Goal: Transaction & Acquisition: Purchase product/service

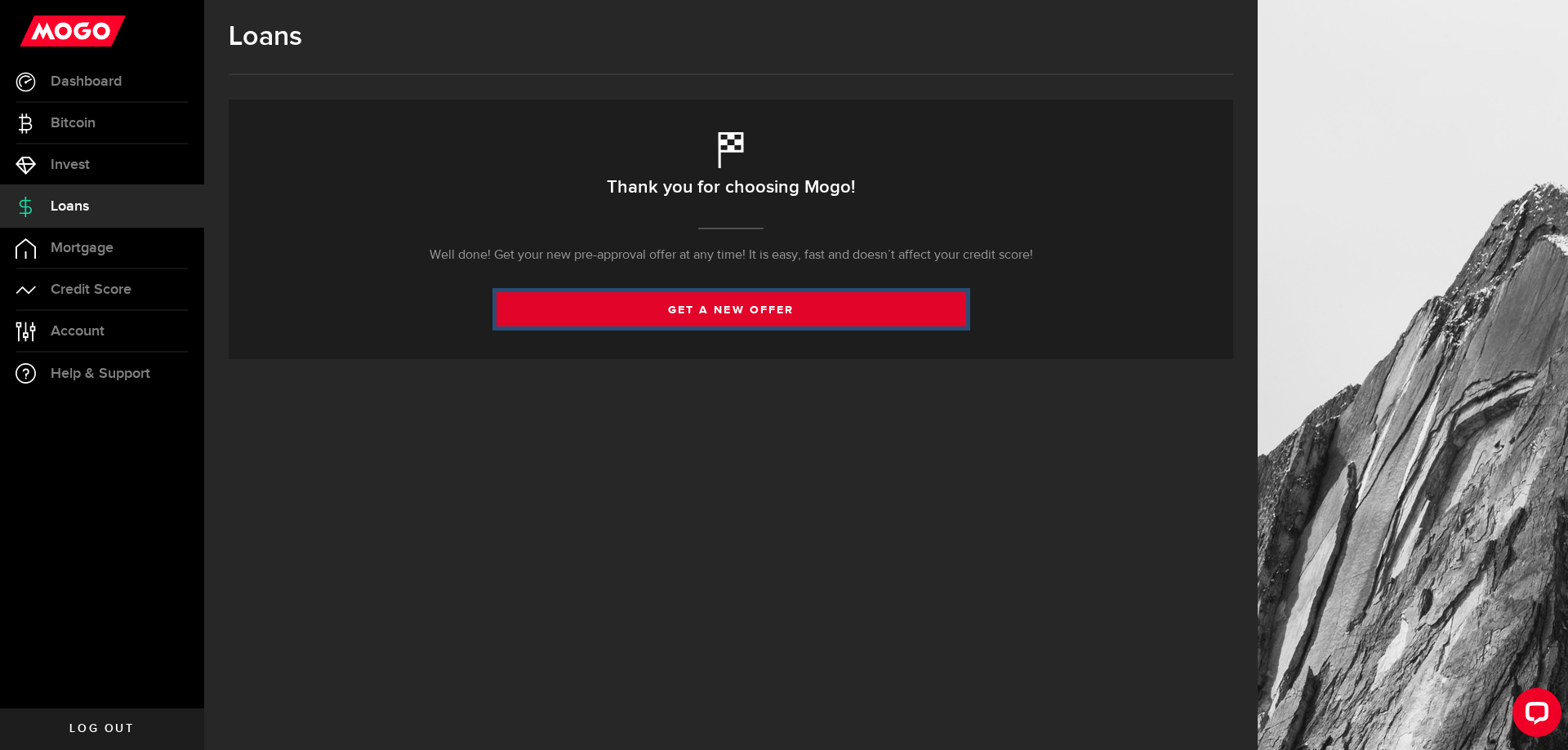
click at [777, 318] on link "get a new offer" at bounding box center [731, 309] width 470 height 35
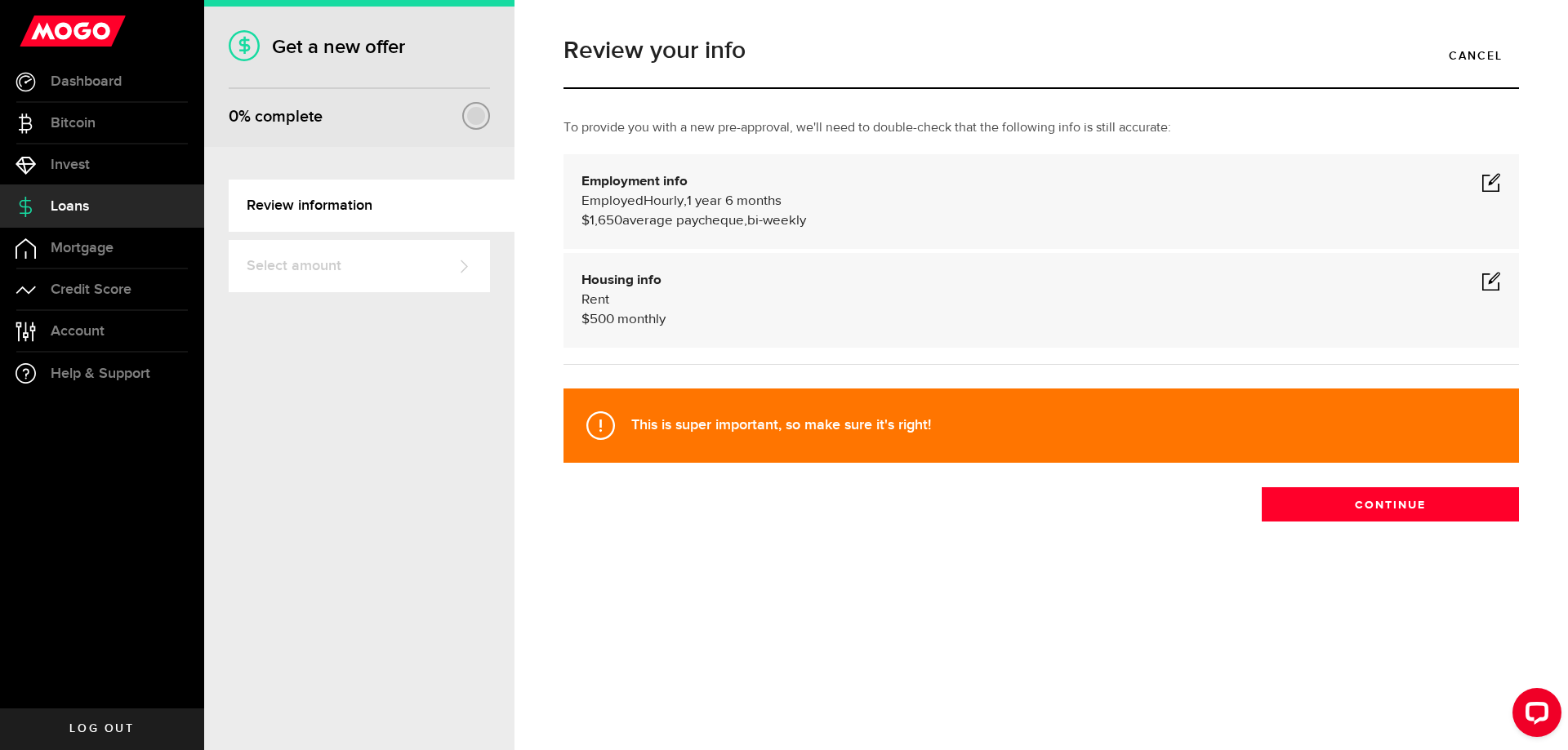
click at [1492, 281] on span at bounding box center [1491, 281] width 20 height 20
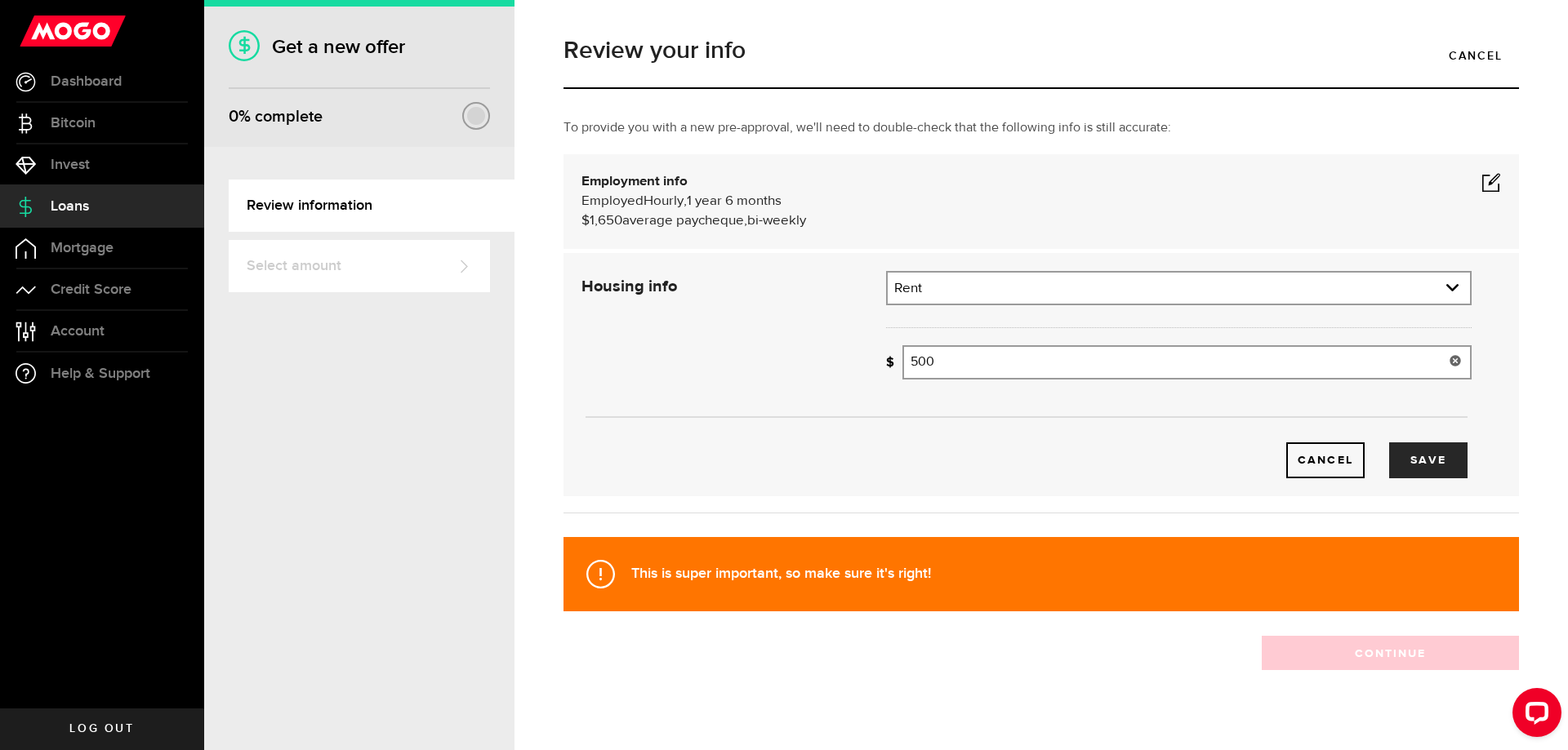
click at [1017, 366] on input "500" at bounding box center [1187, 362] width 569 height 35
click at [1481, 179] on span at bounding box center [1491, 182] width 20 height 20
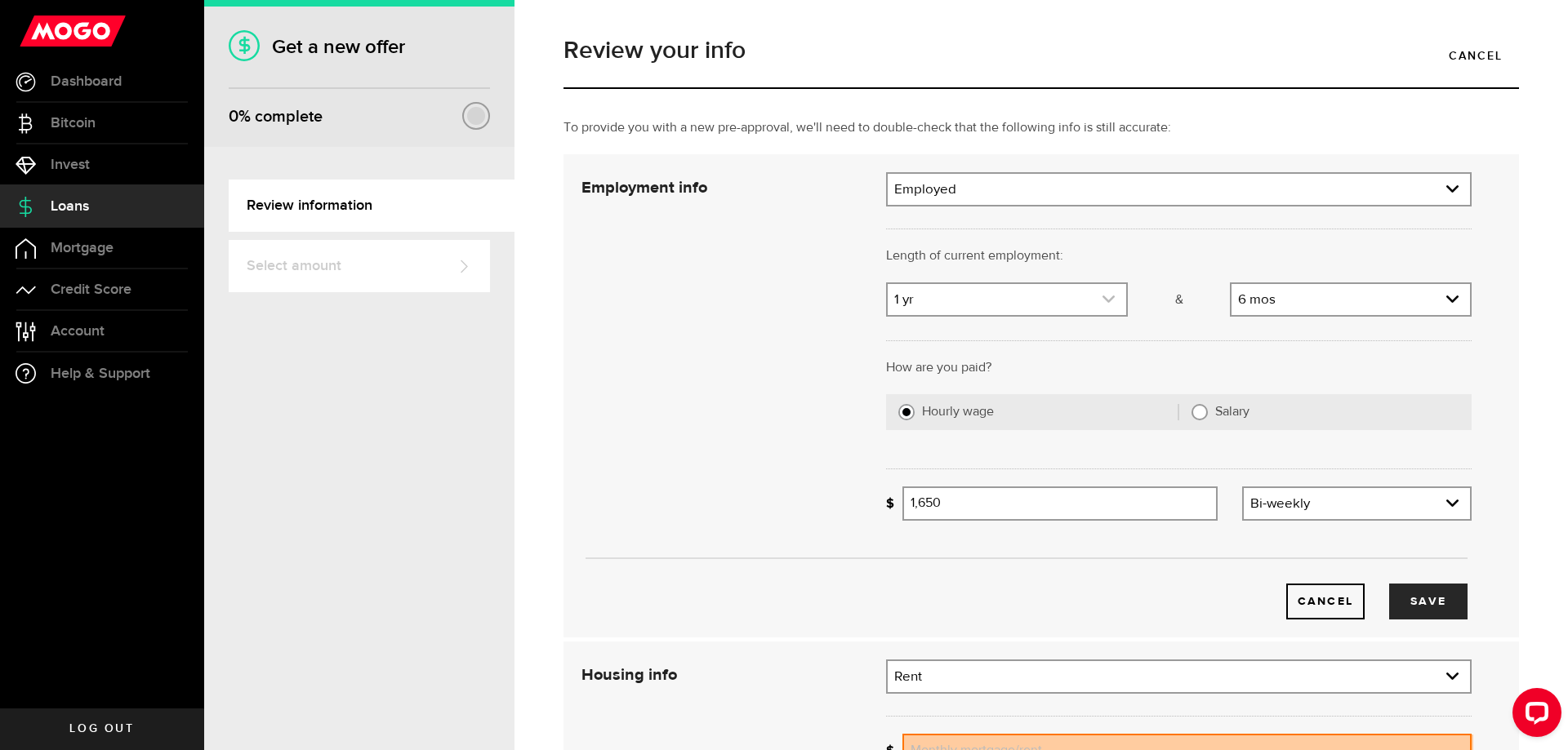
click at [1109, 302] on link "expand select" at bounding box center [1006, 300] width 239 height 31
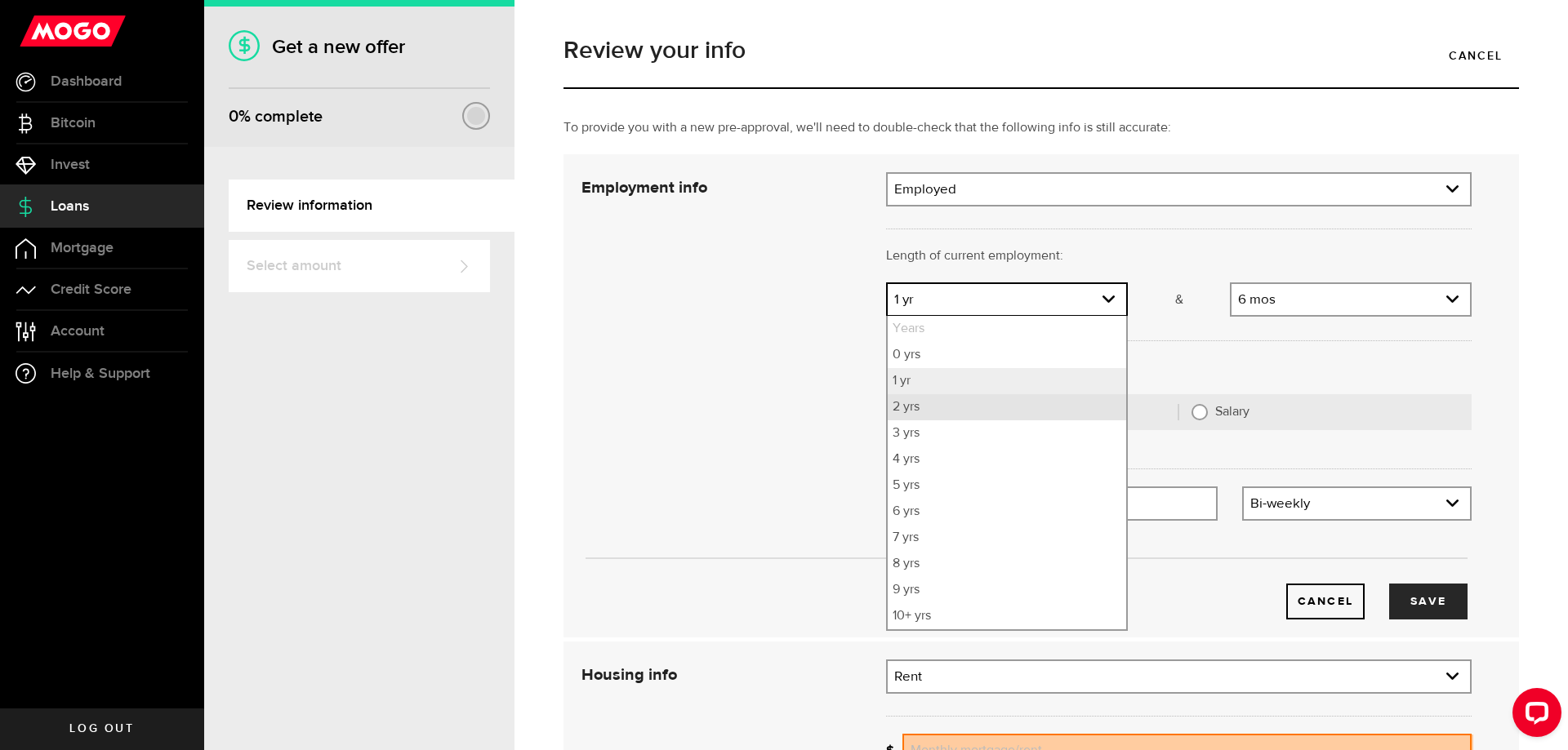
click at [930, 410] on li "2 yrs" at bounding box center [1006, 408] width 239 height 26
select select "2"
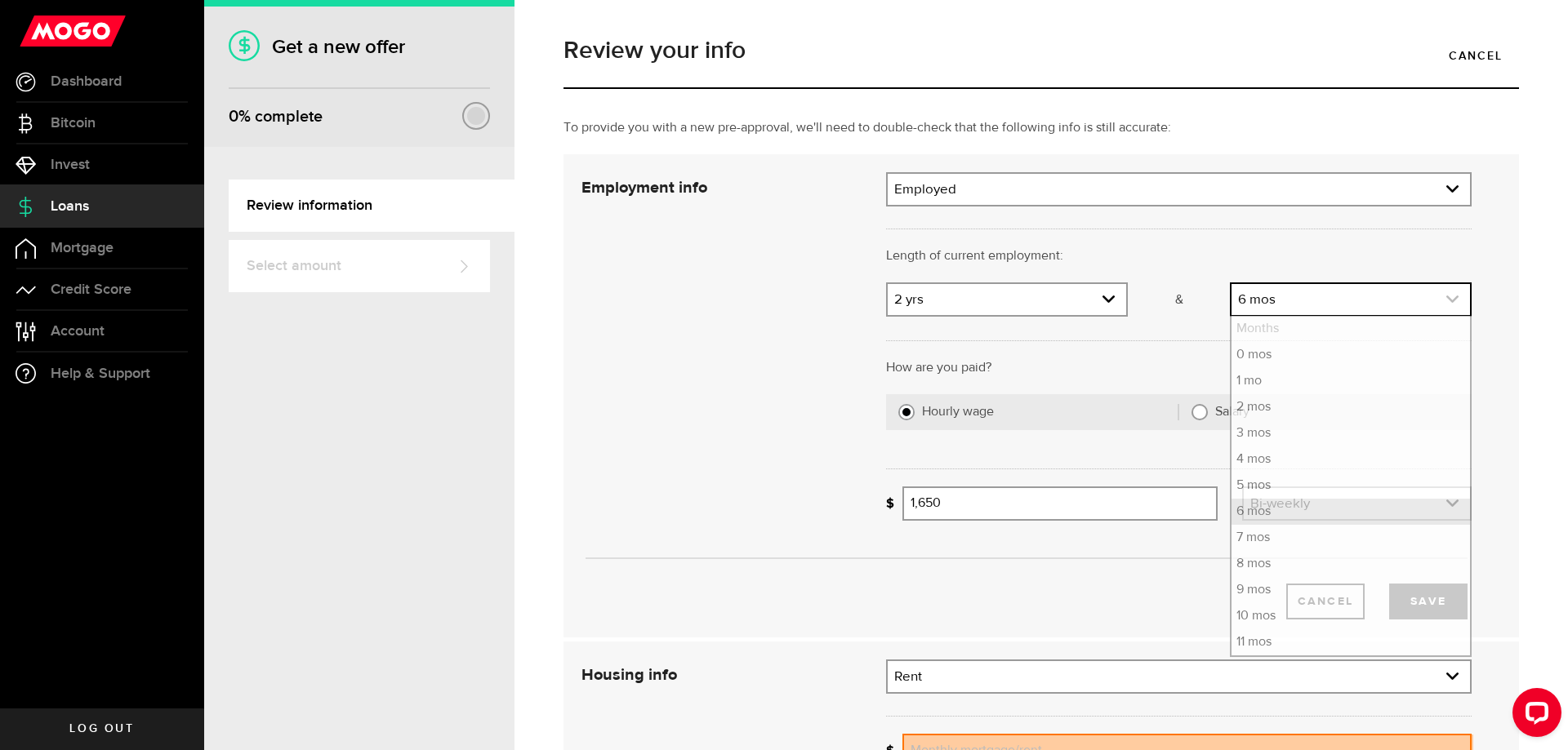
click at [1445, 301] on icon "expand select" at bounding box center [1452, 299] width 14 height 14
click at [1259, 482] on li "5 mos" at bounding box center [1350, 486] width 239 height 26
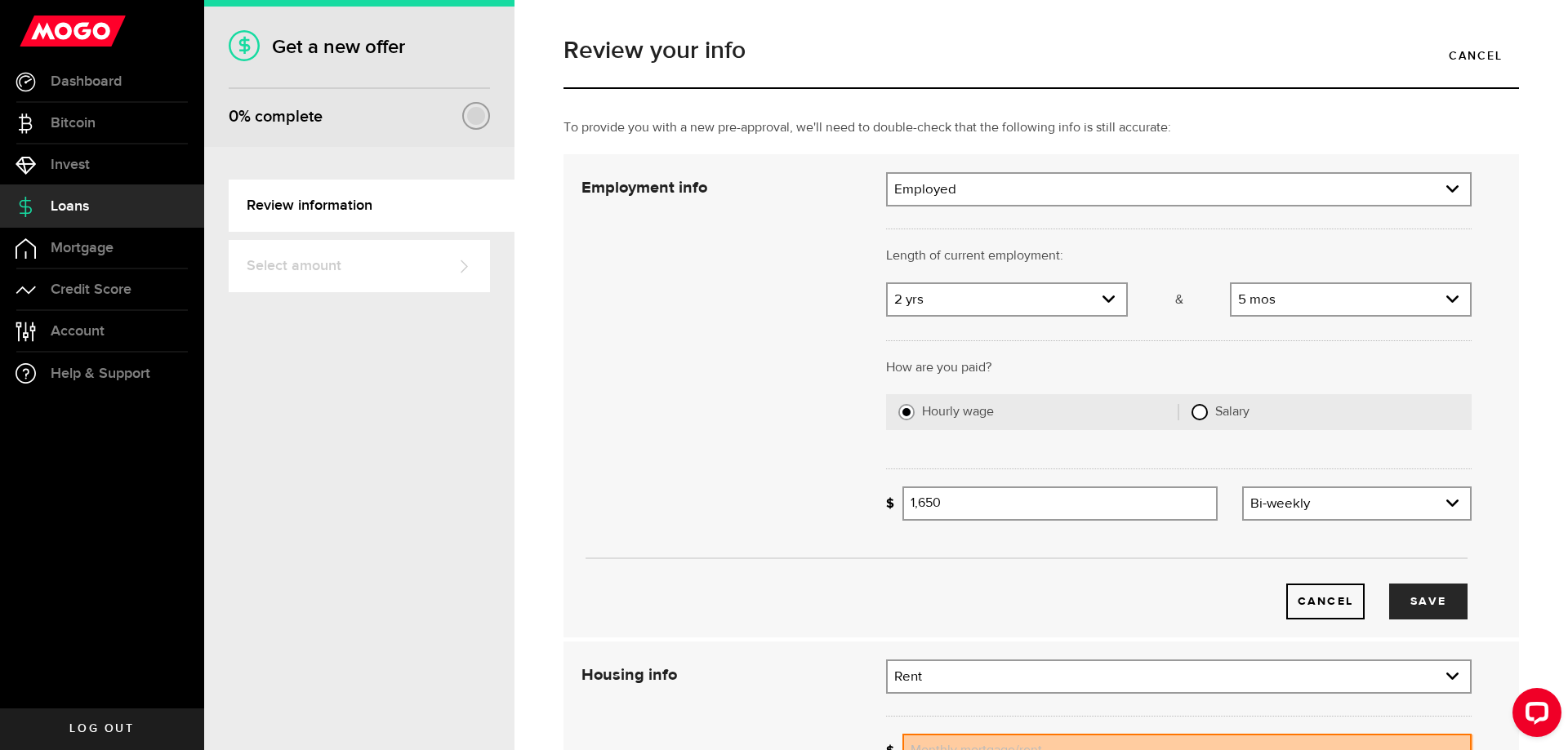
click at [1191, 414] on input "Salary" at bounding box center [1199, 413] width 17 height 17
radio input "true"
click at [1069, 499] on input "Gross annual income" at bounding box center [1187, 504] width 569 height 35
type input "108,000"
click at [1435, 612] on button "Save" at bounding box center [1428, 601] width 78 height 36
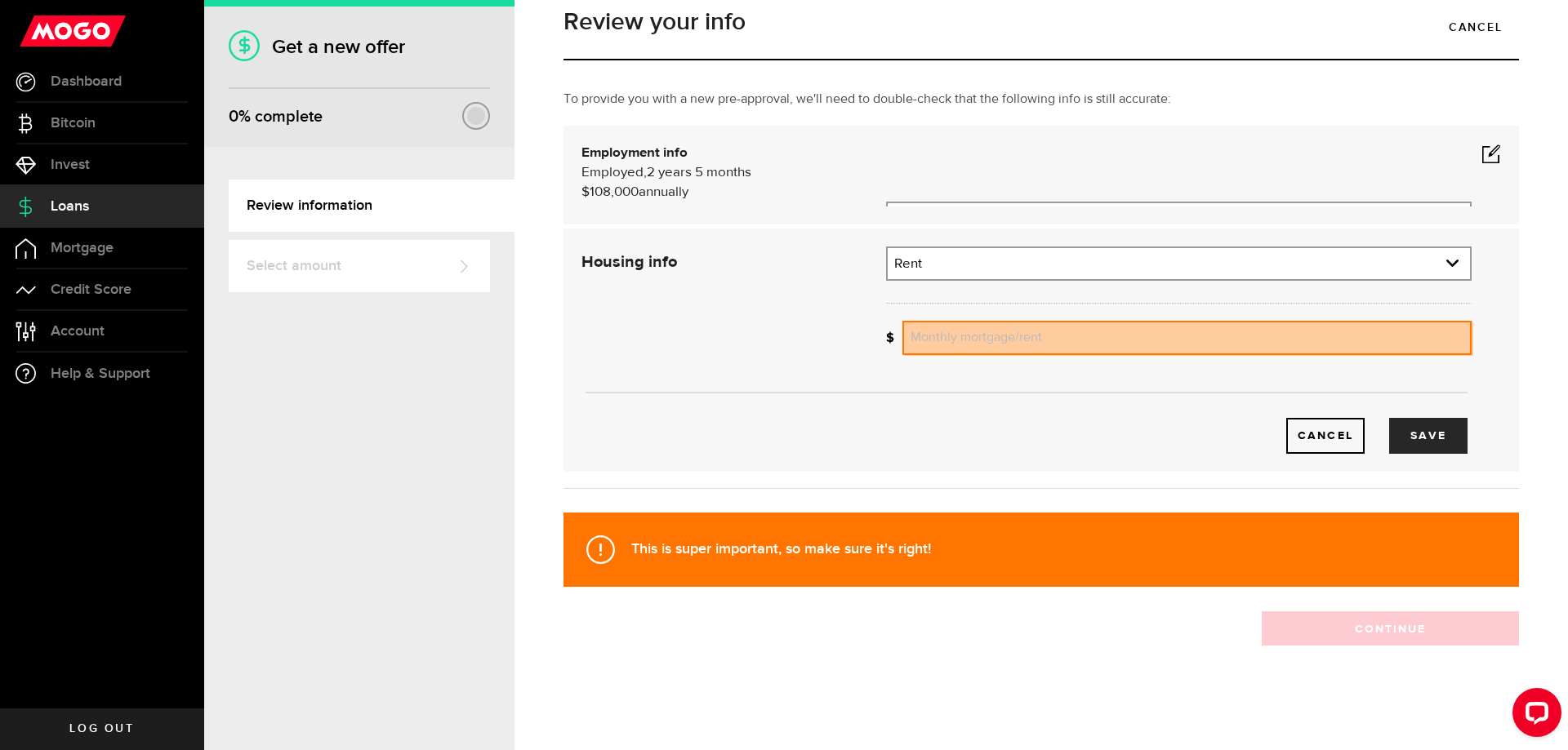
scroll to position [25, 0]
click at [995, 262] on link "expand select" at bounding box center [1178, 264] width 582 height 31
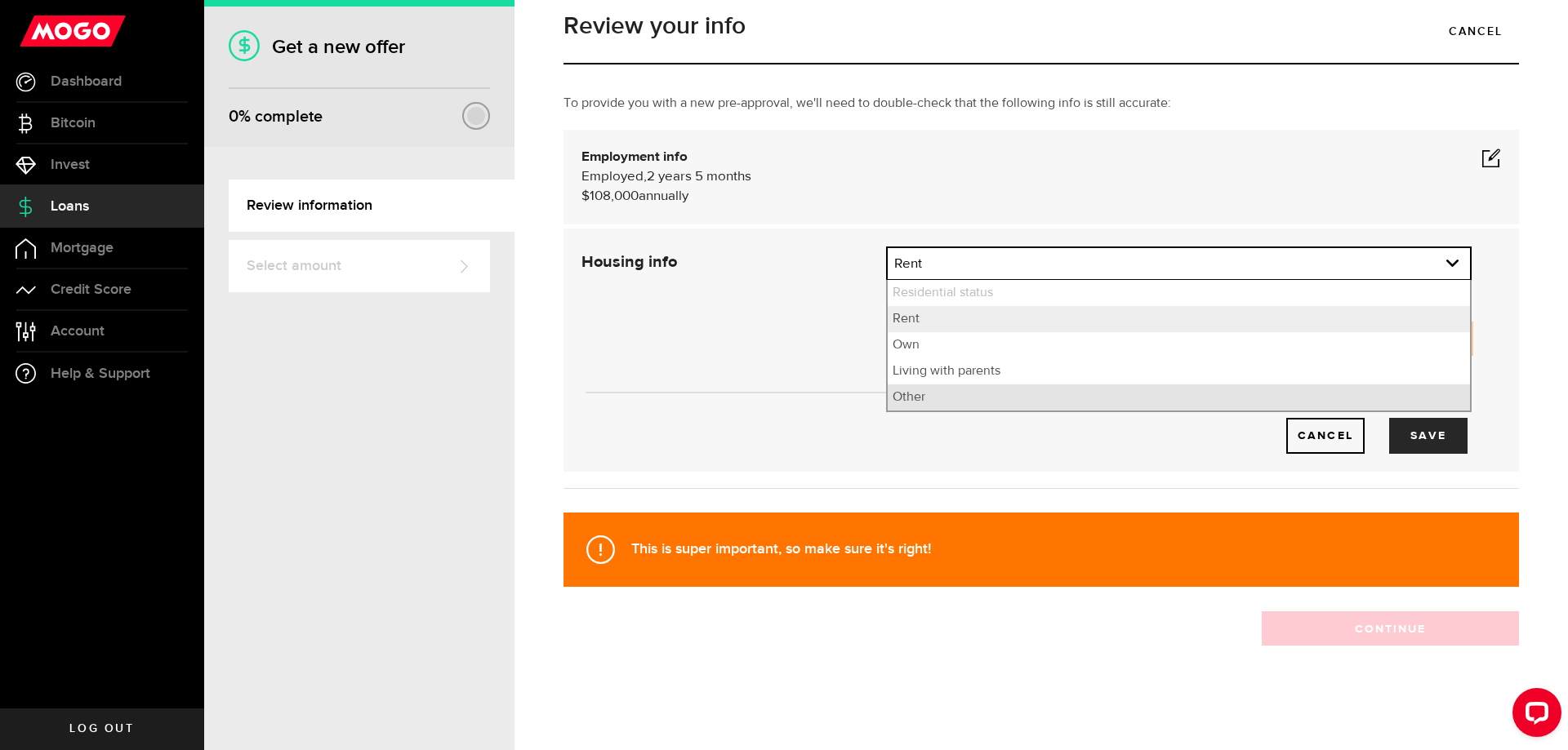
click at [944, 394] on li "Other" at bounding box center [1178, 398] width 582 height 26
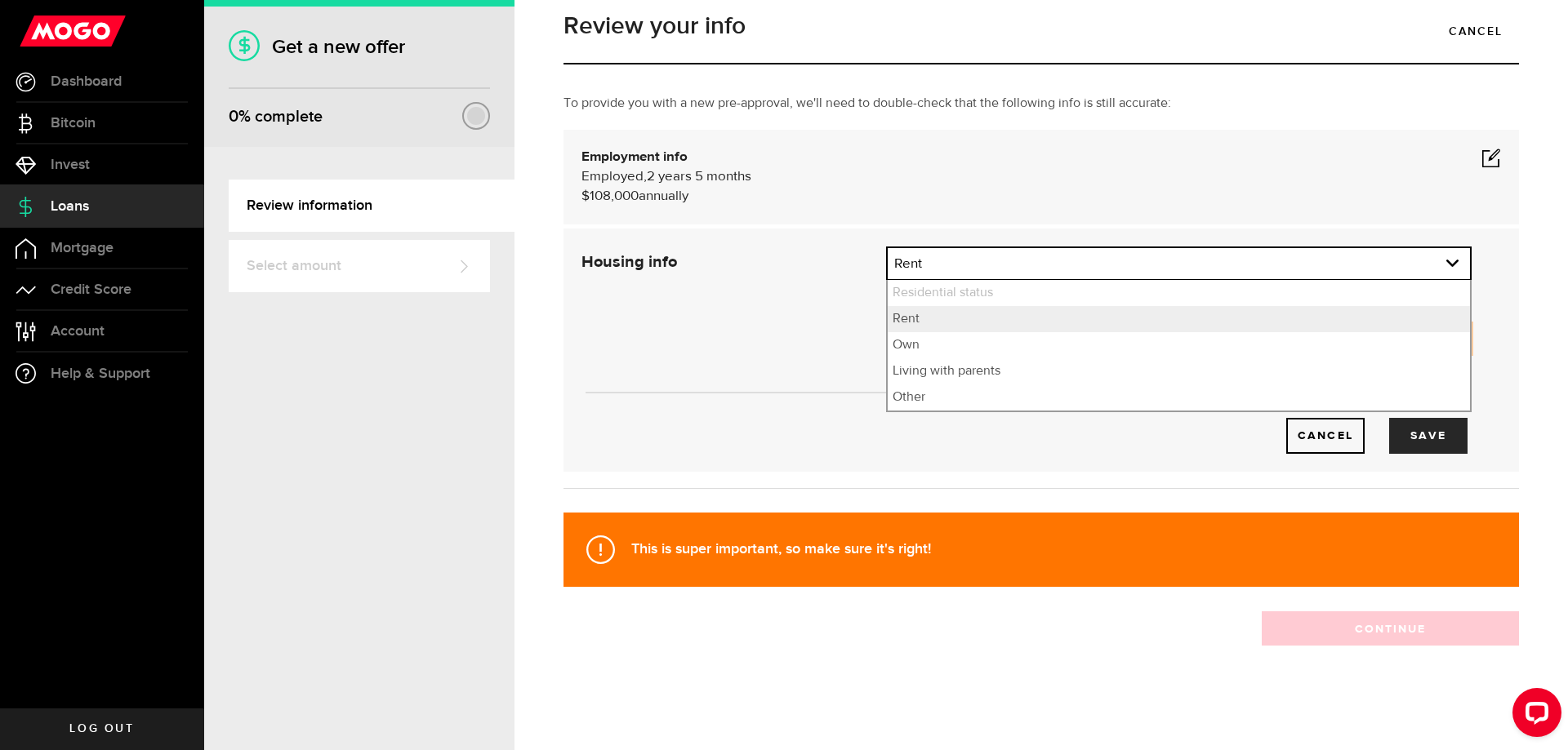
select select "Other"
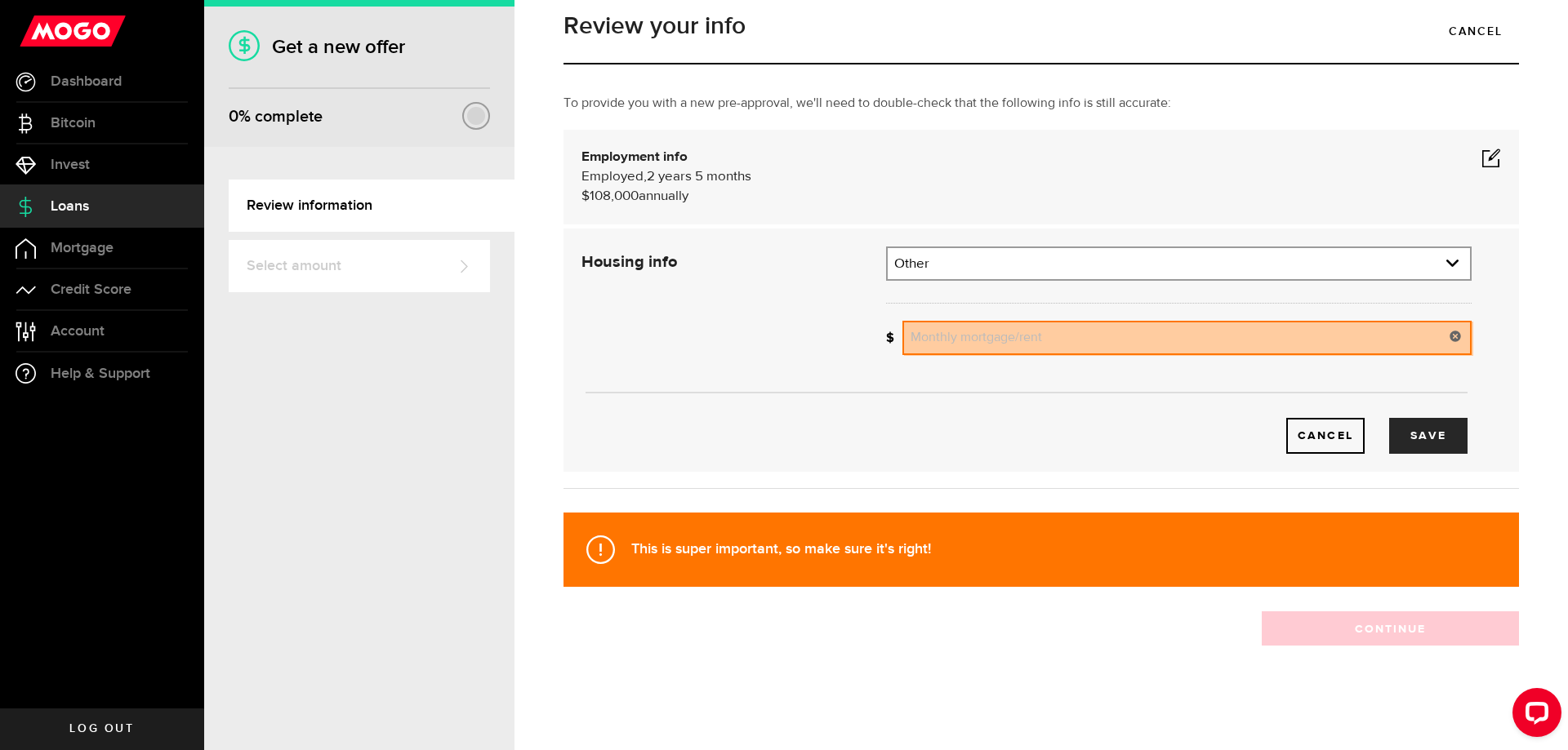
click at [971, 333] on input "Monthly mortgage/rent" at bounding box center [1187, 338] width 569 height 35
type input "0"
click at [952, 389] on div "Cancel Save" at bounding box center [1027, 410] width 939 height 87
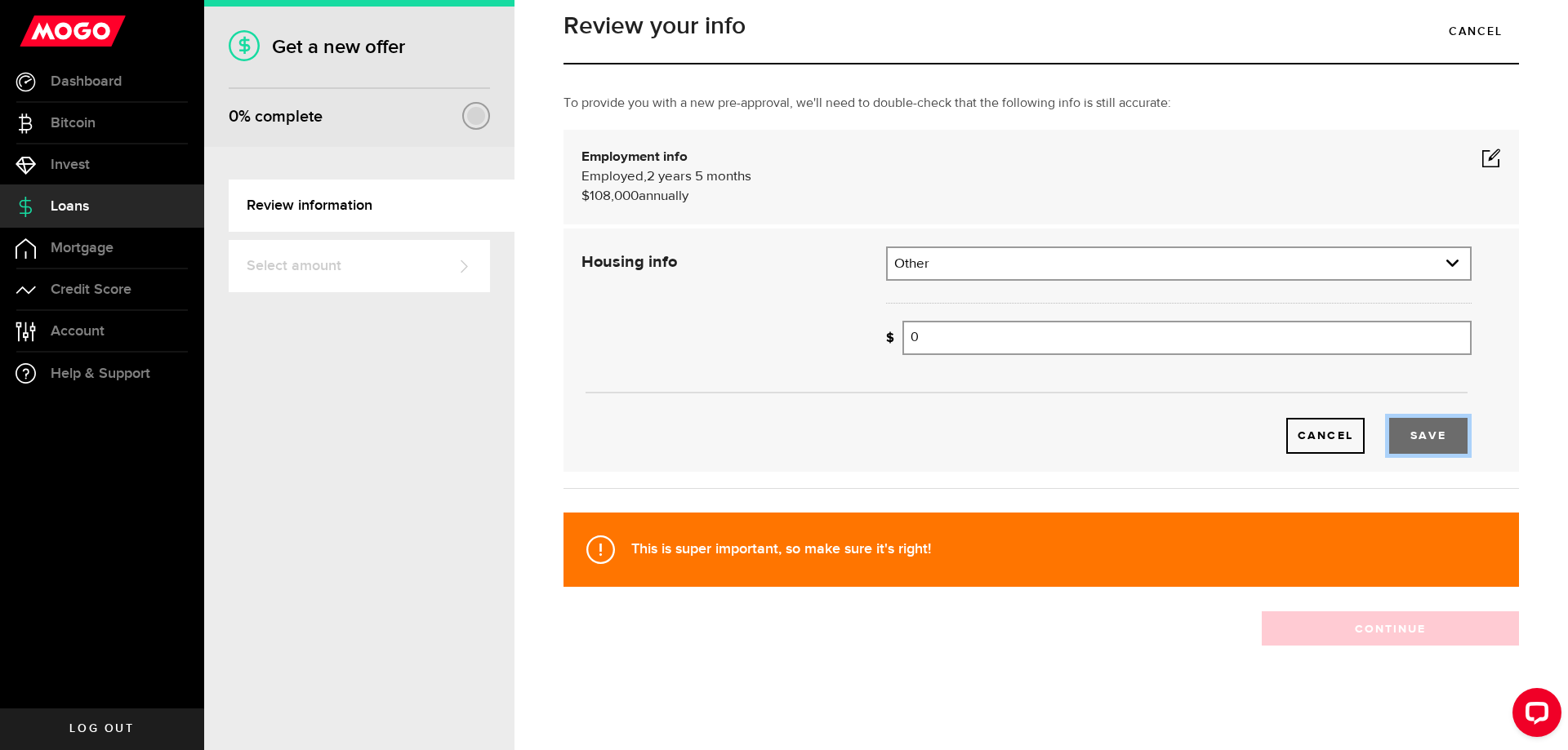
click at [1437, 428] on button "Save" at bounding box center [1428, 436] width 78 height 36
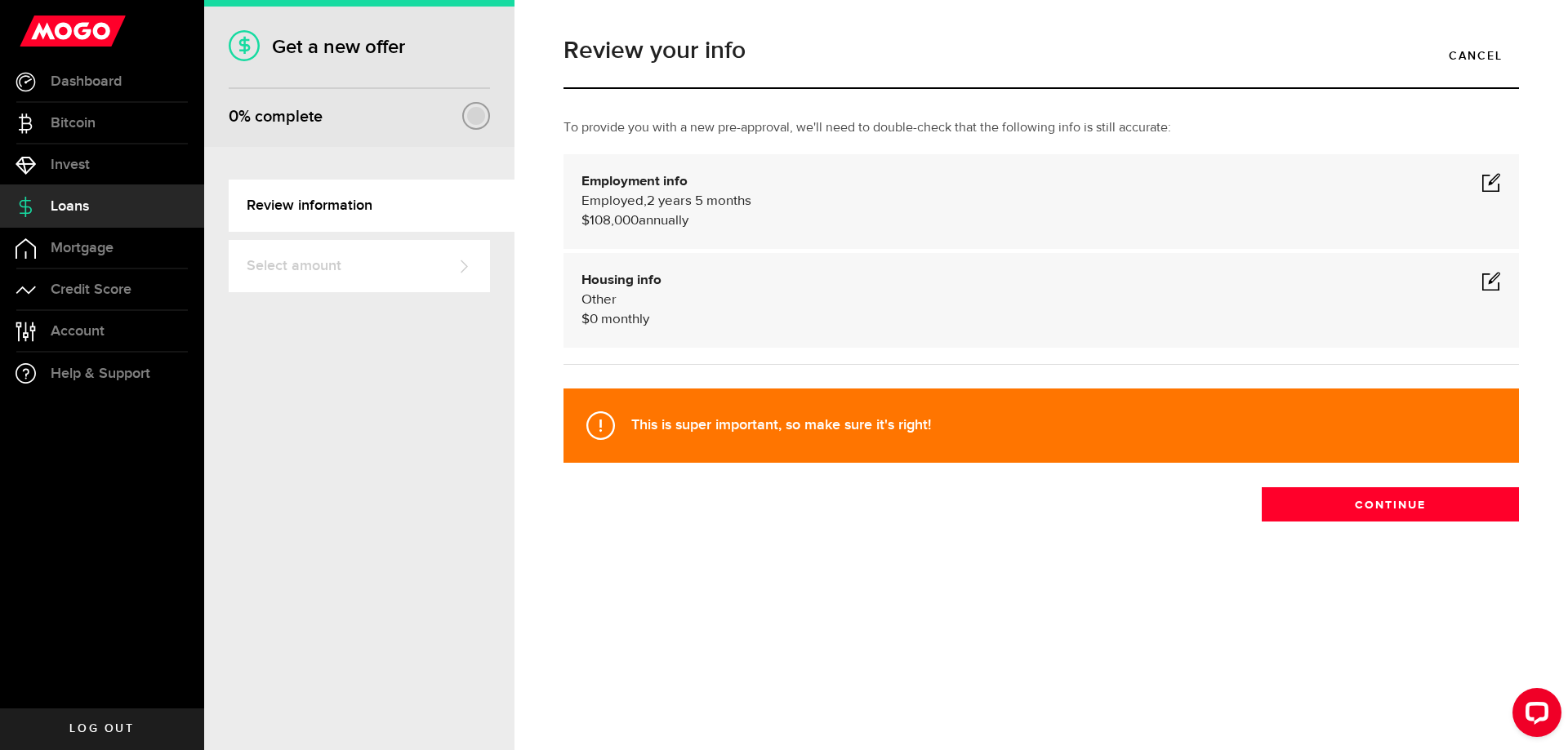
click at [602, 431] on icon at bounding box center [600, 426] width 29 height 29
click at [1402, 503] on button "Continue" at bounding box center [1391, 505] width 257 height 35
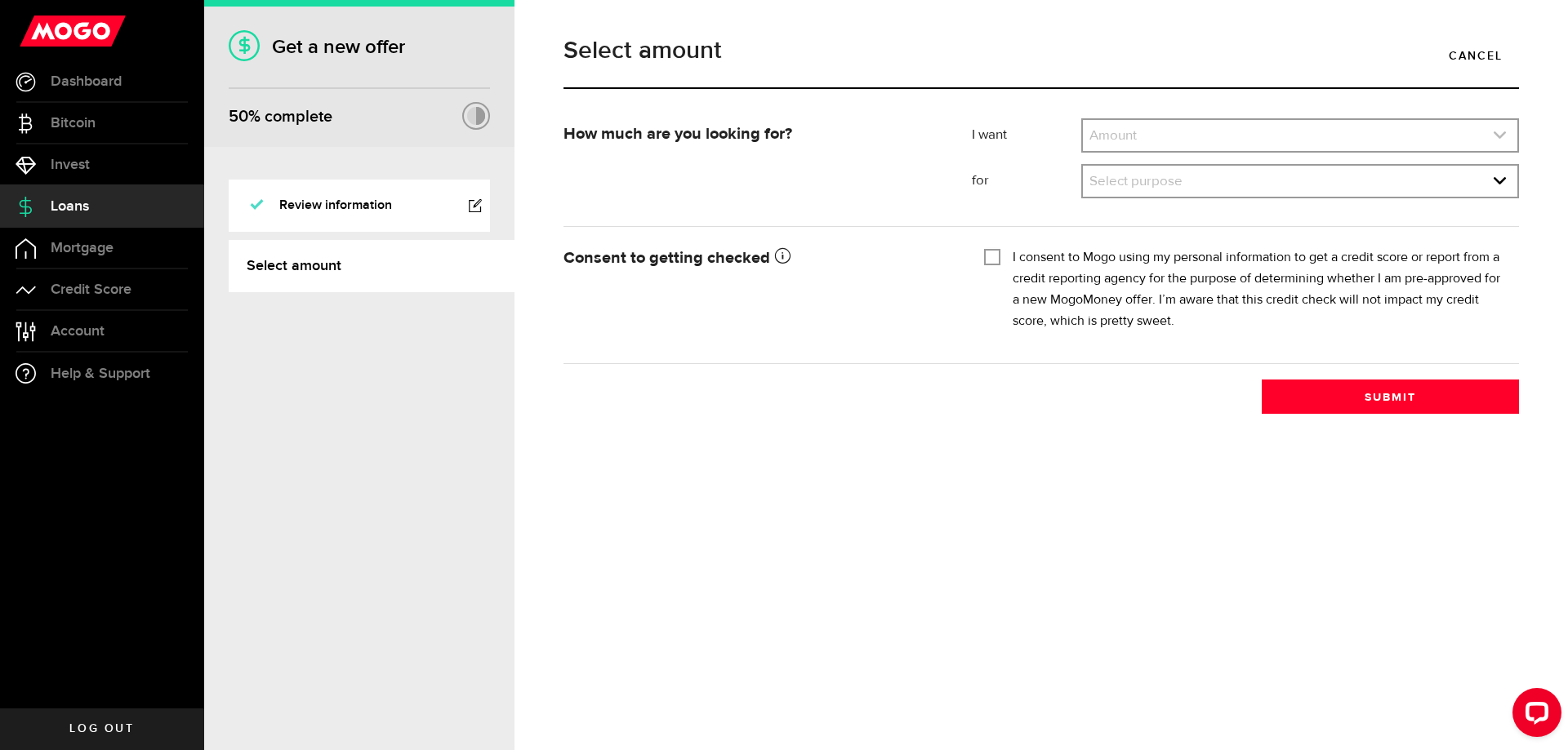
click at [1198, 134] on link "expand select" at bounding box center [1300, 135] width 434 height 31
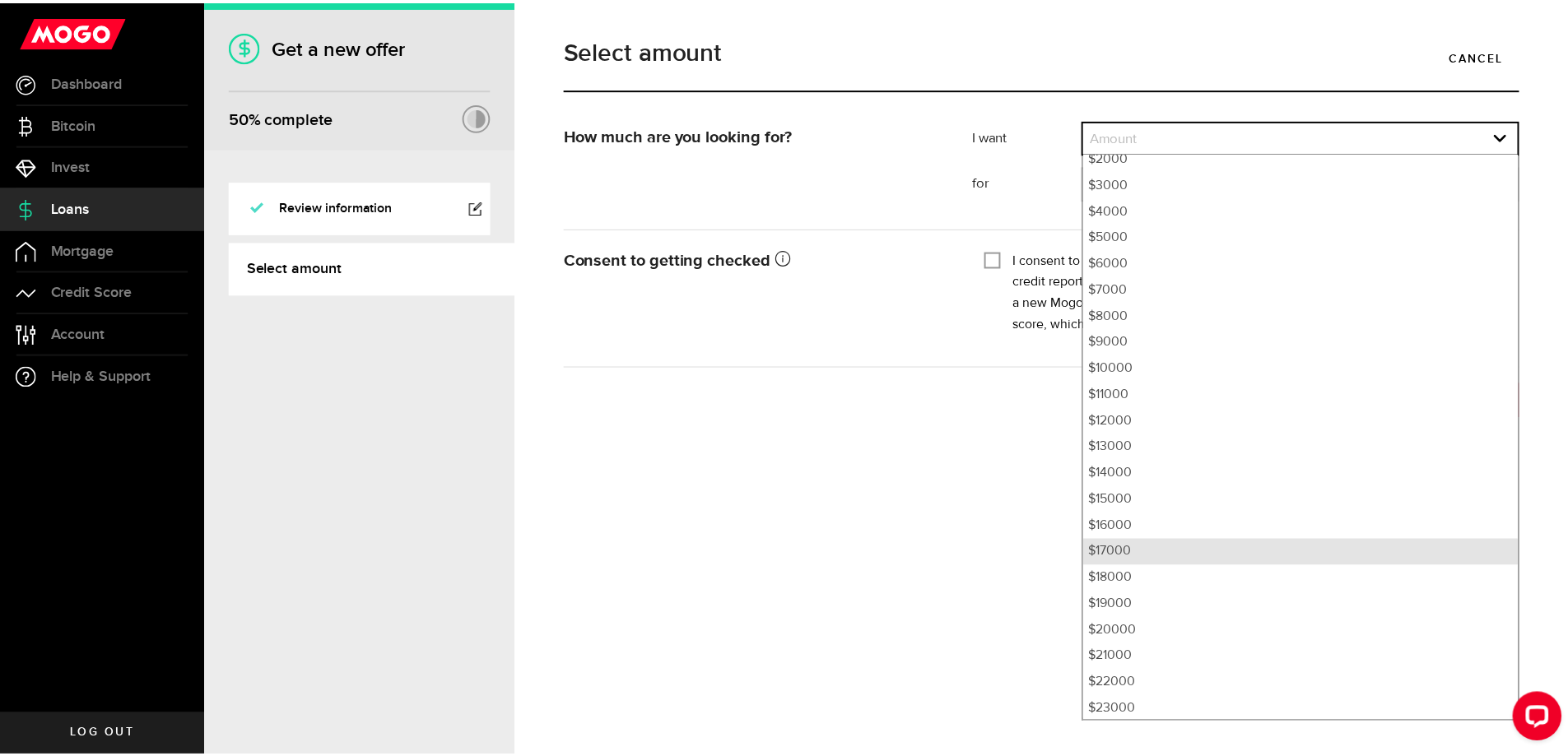
scroll to position [165, 0]
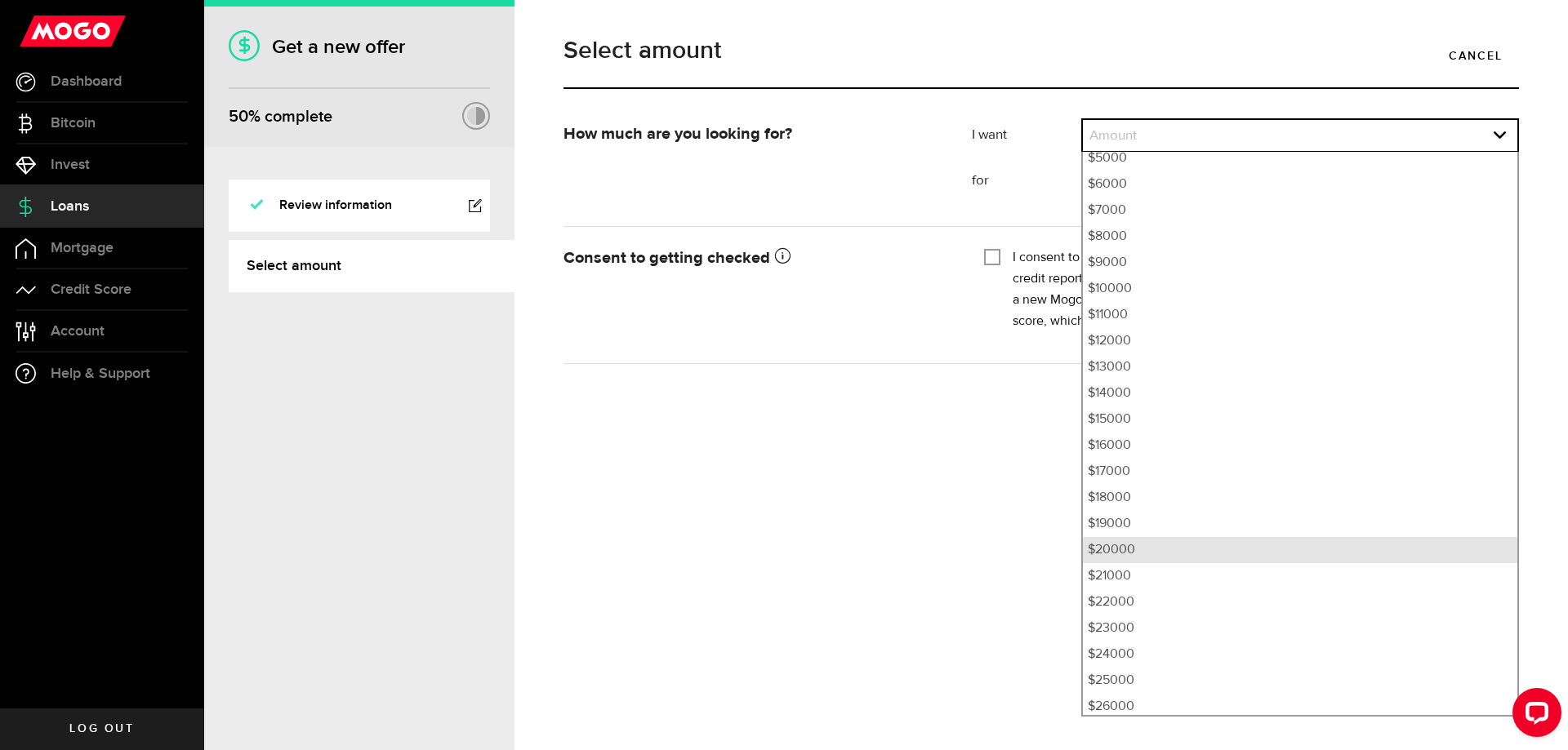
click at [1111, 547] on li "$20000" at bounding box center [1300, 550] width 434 height 26
select select "20000"
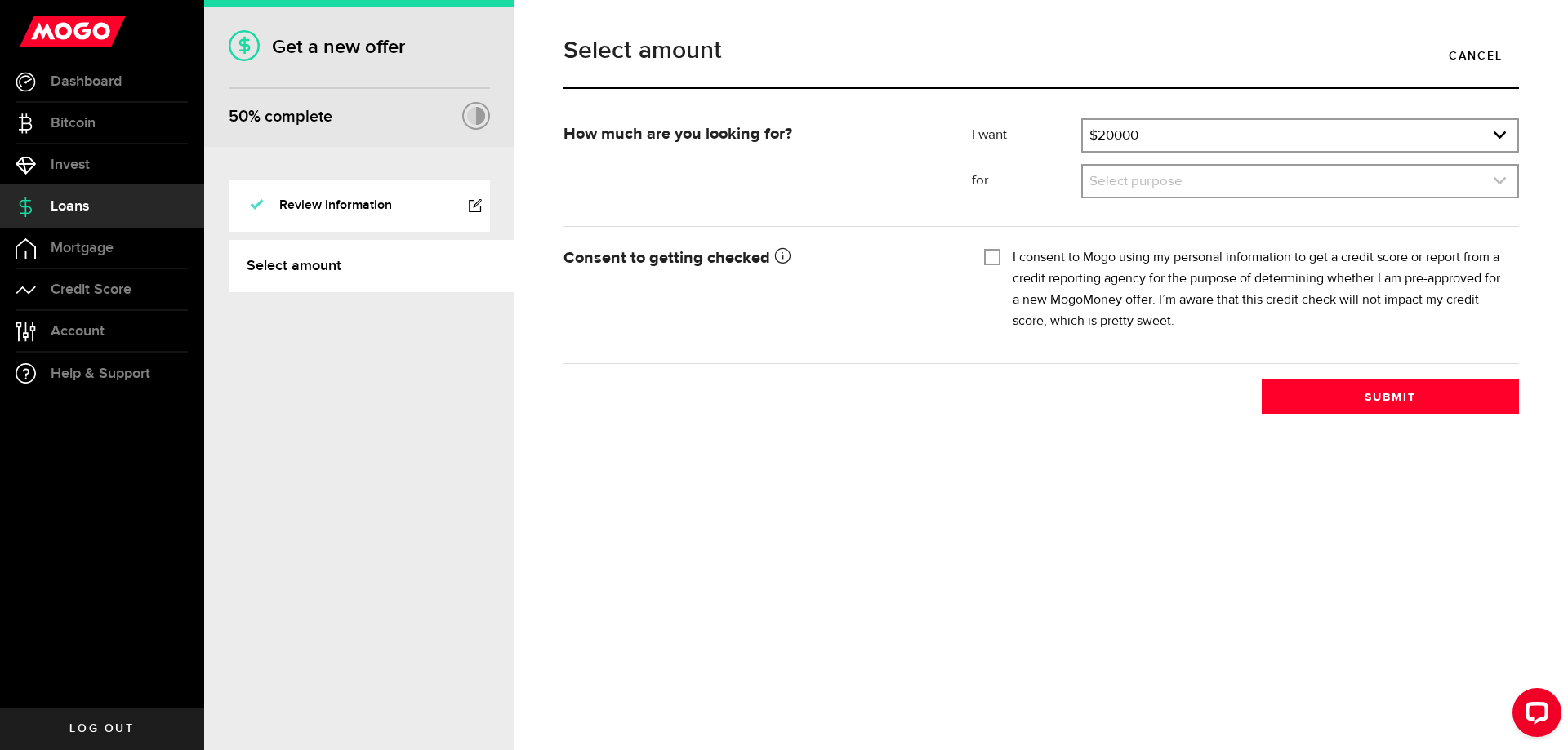
click at [1166, 167] on link "expand select" at bounding box center [1300, 182] width 434 height 31
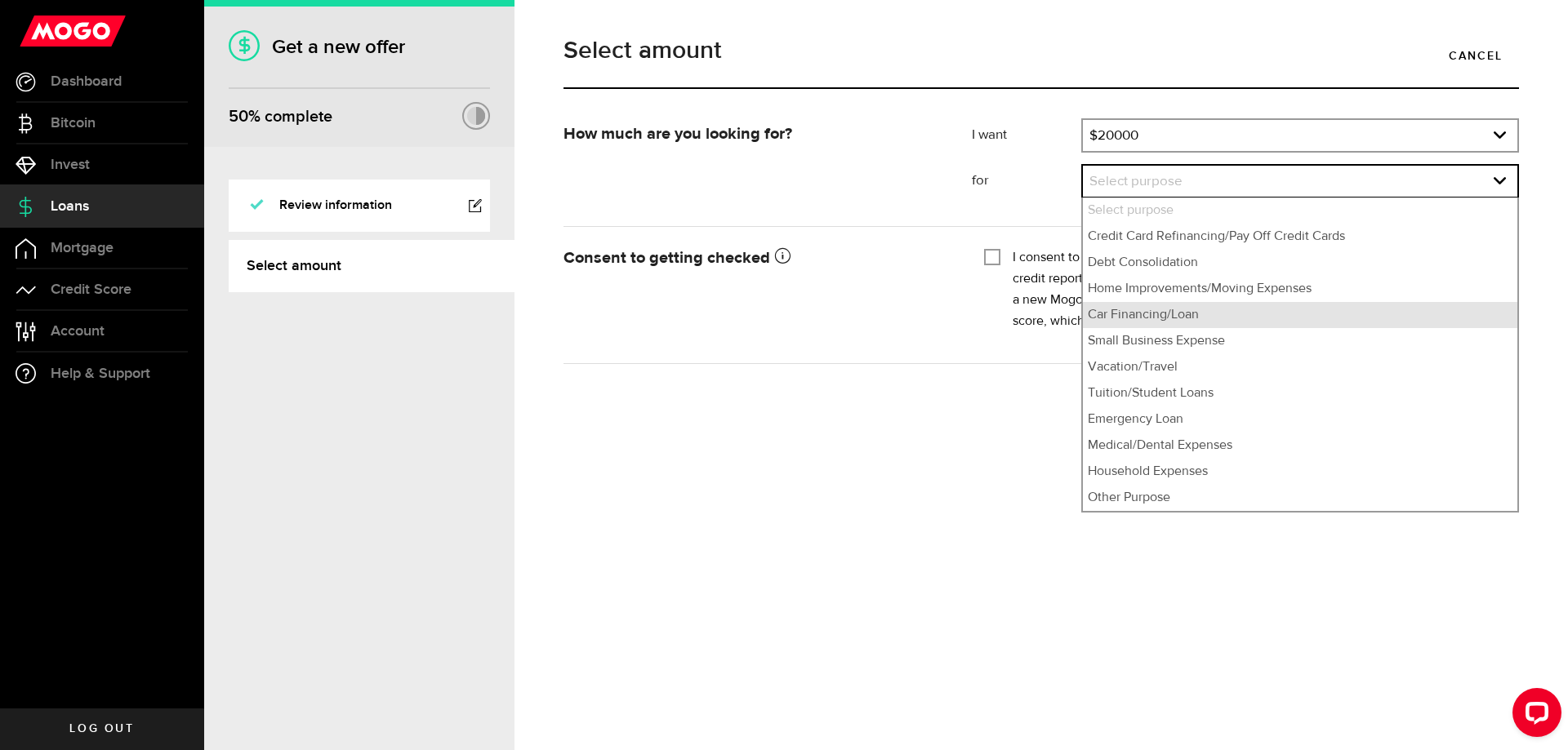
click at [1171, 316] on li "Car Financing/Loan" at bounding box center [1300, 315] width 434 height 26
select select "Car Financing/Loan"
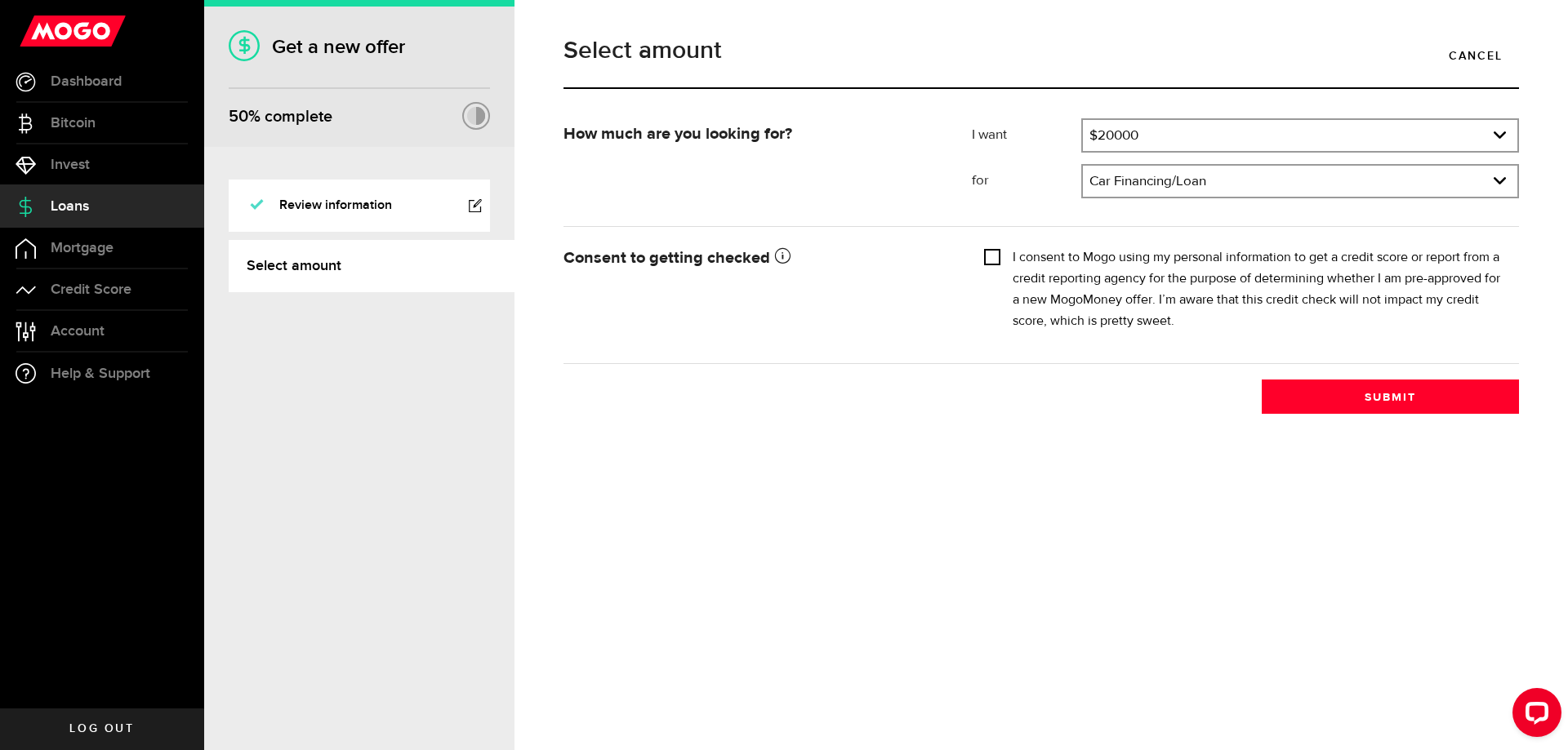
click at [988, 257] on input "I consent to Mogo using my personal information to get a credit score or report…" at bounding box center [992, 256] width 17 height 17
checkbox input "true"
click at [1374, 393] on button "Submit" at bounding box center [1391, 397] width 257 height 35
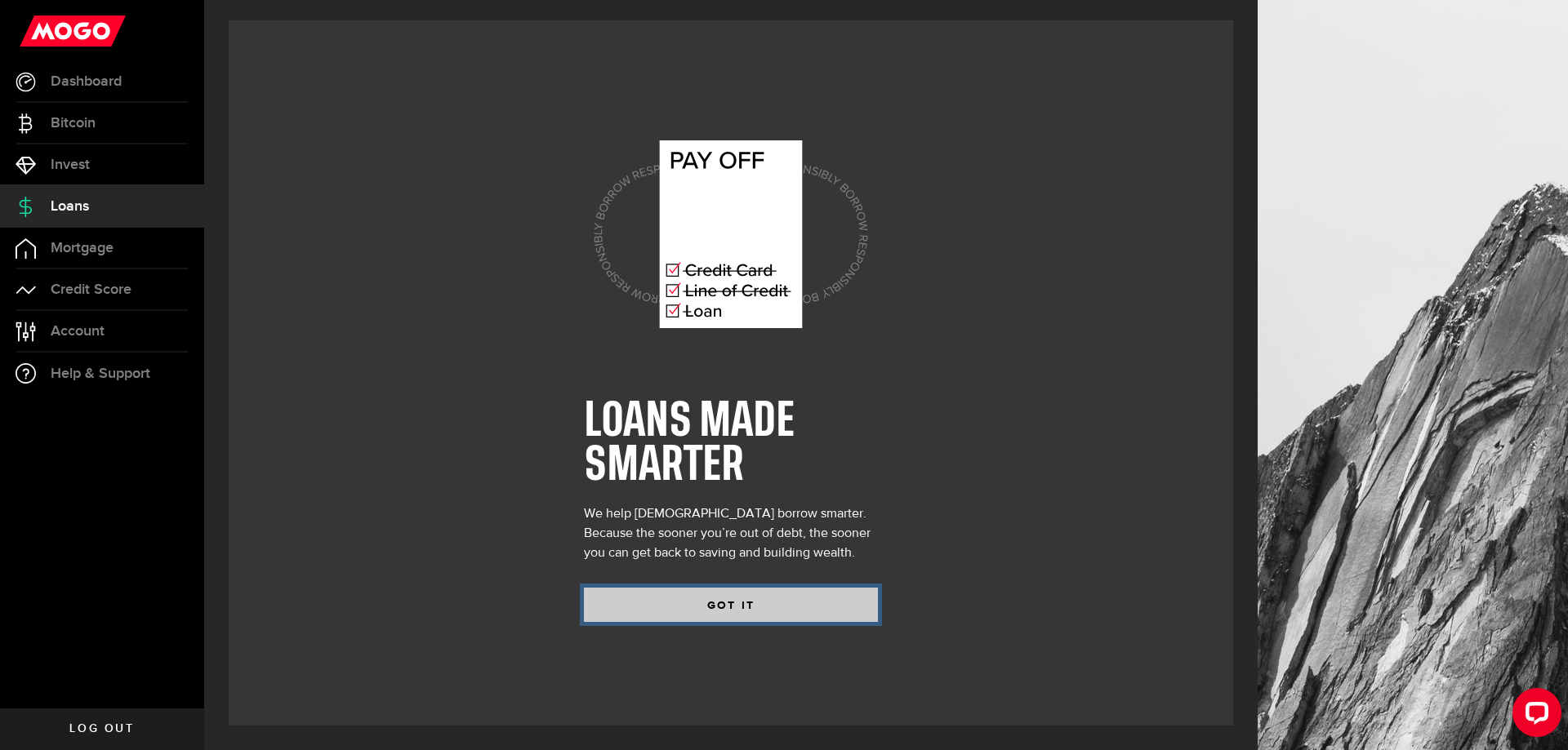
click at [758, 611] on button "GOT IT" at bounding box center [730, 605] width 294 height 35
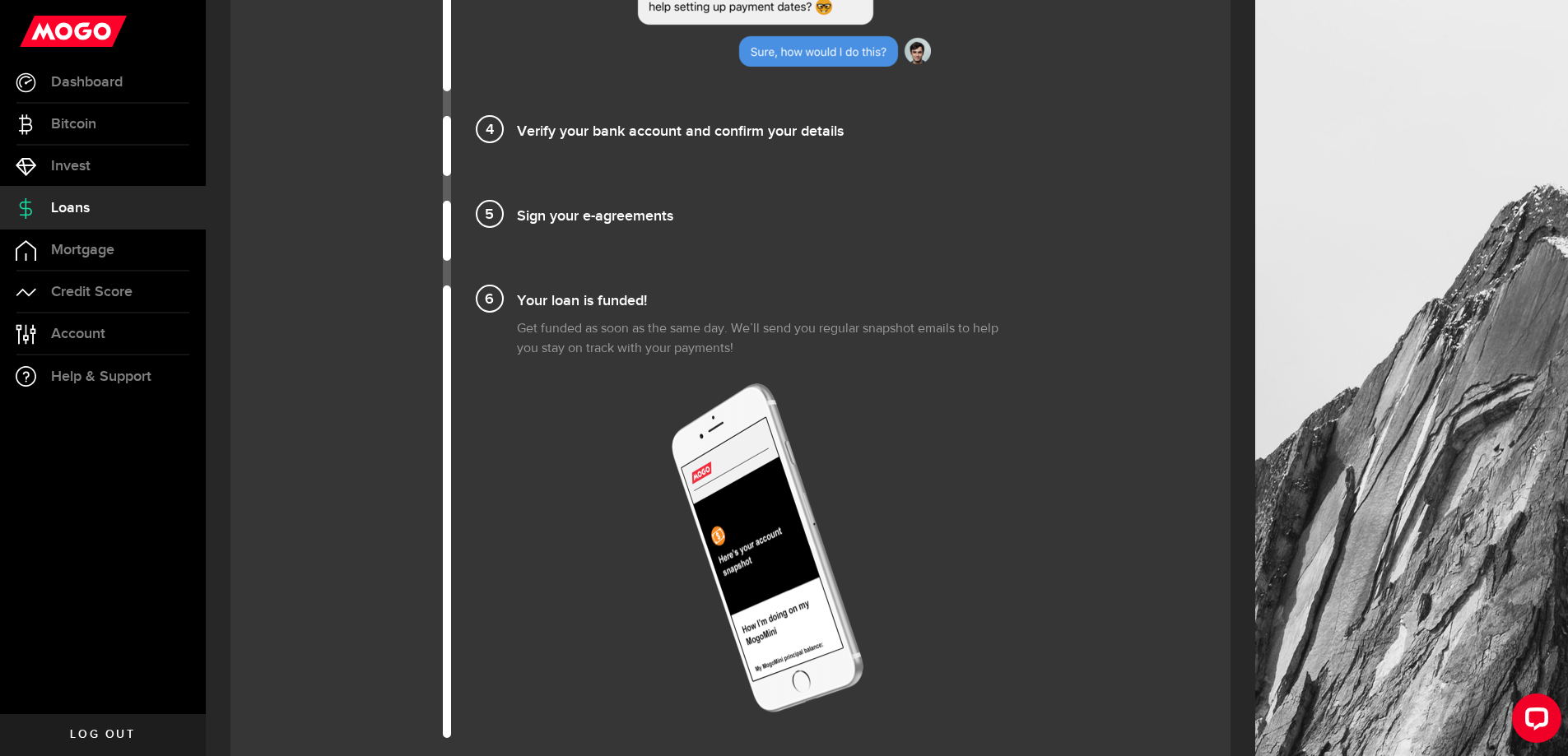
scroll to position [1811, 0]
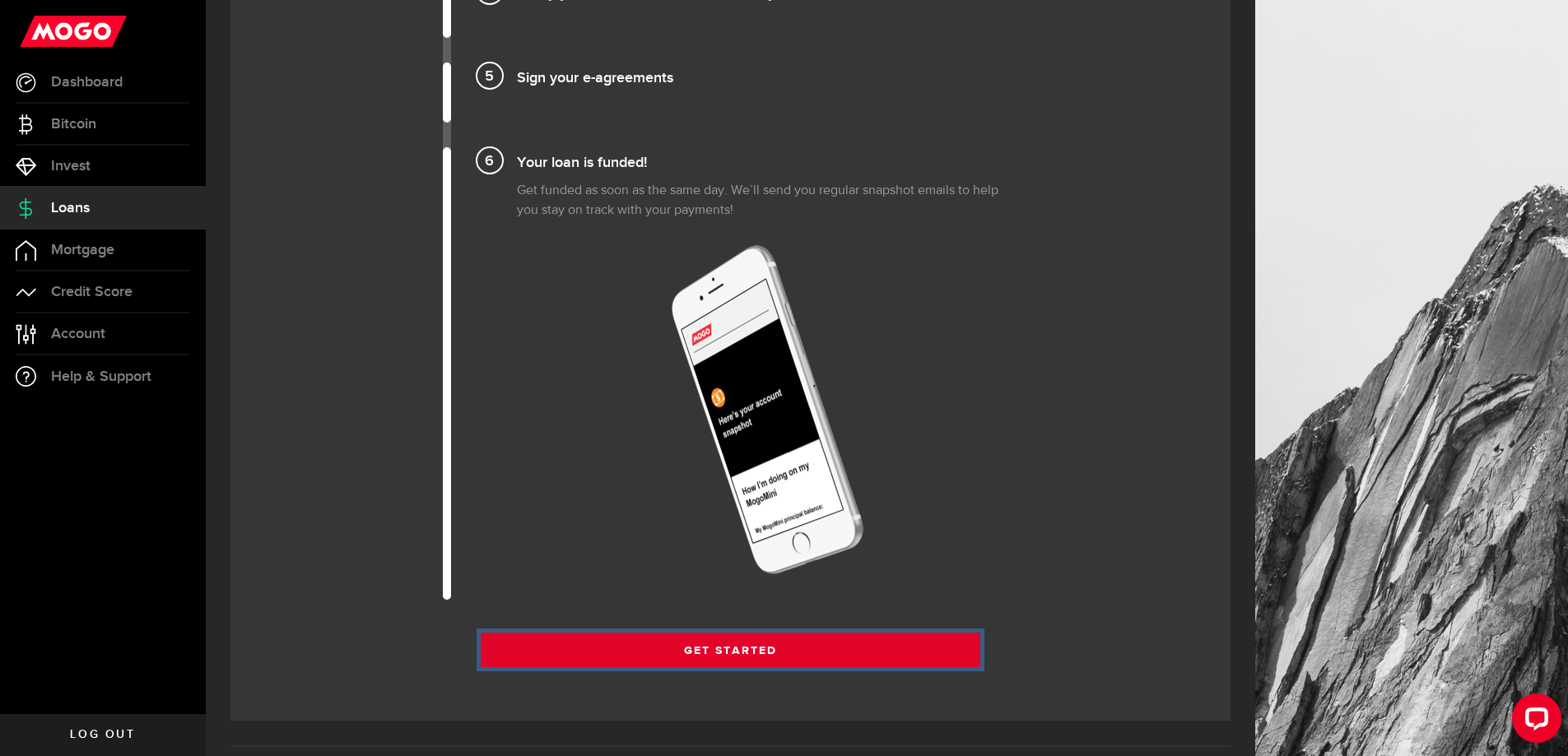
click at [794, 657] on link "Get Started" at bounding box center [731, 650] width 501 height 35
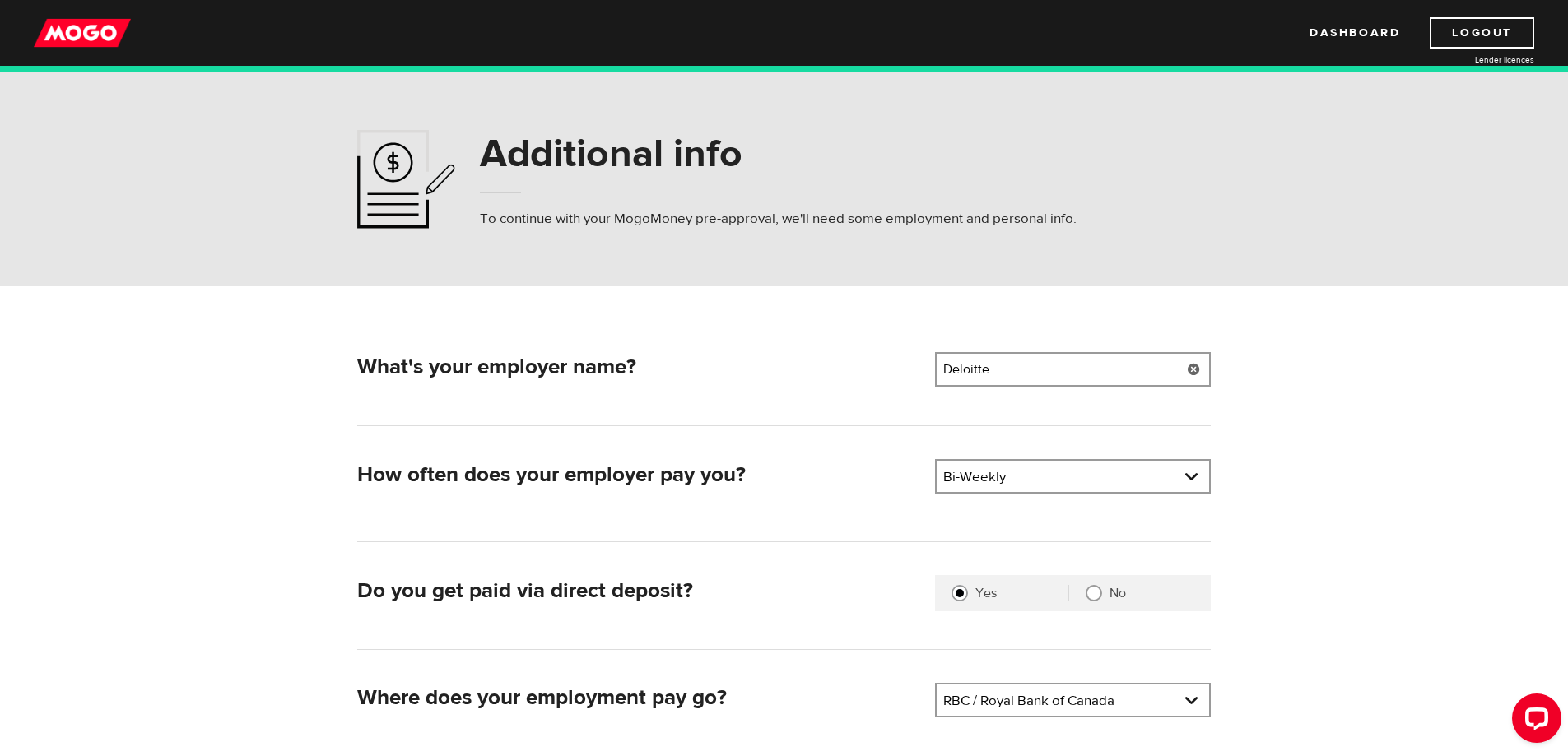
click at [1191, 370] on link at bounding box center [1194, 369] width 34 height 35
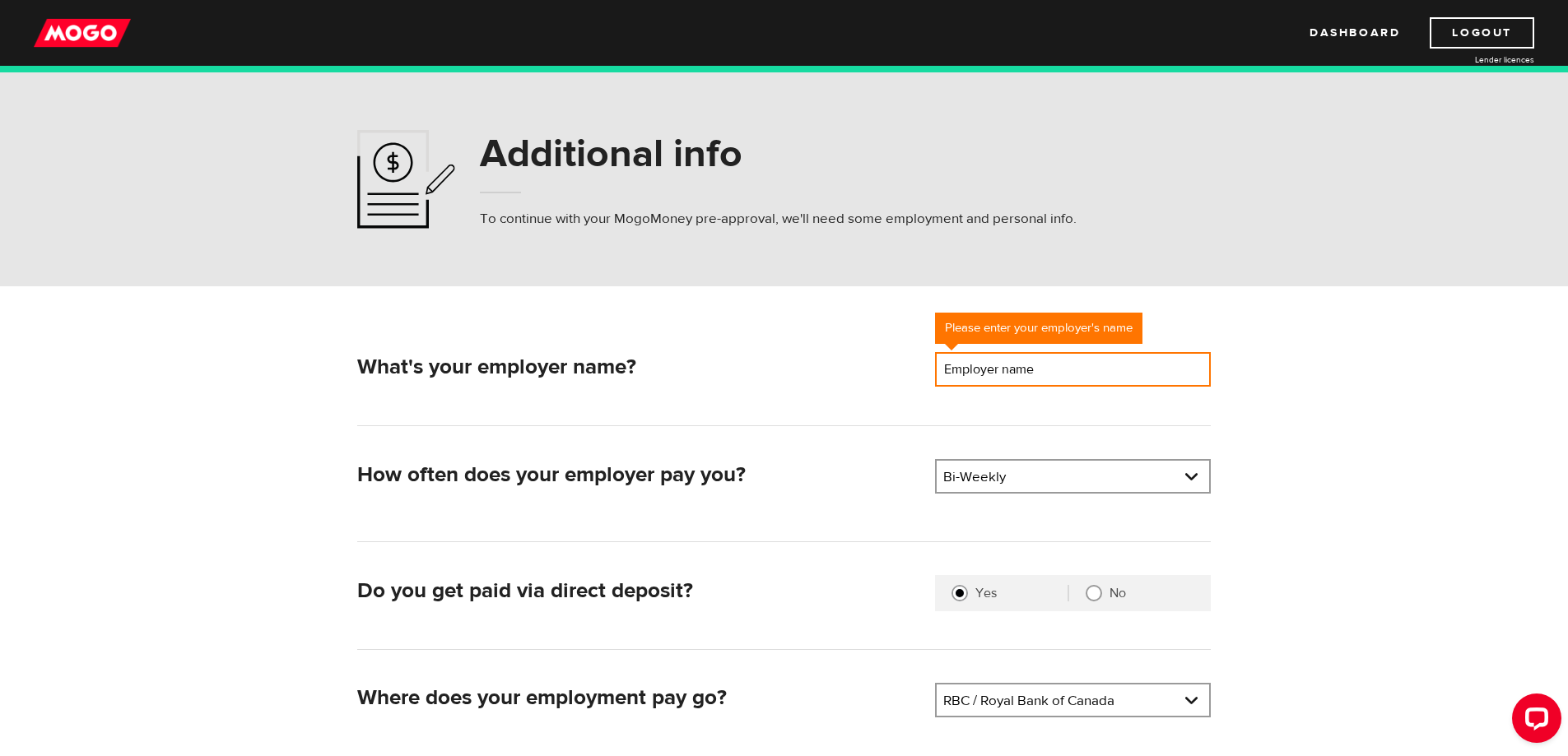
click at [1135, 374] on input "Employer name" at bounding box center [1072, 369] width 275 height 35
click at [1135, 373] on input "Employer name" at bounding box center [1072, 369] width 275 height 35
type input "BC Ferries"
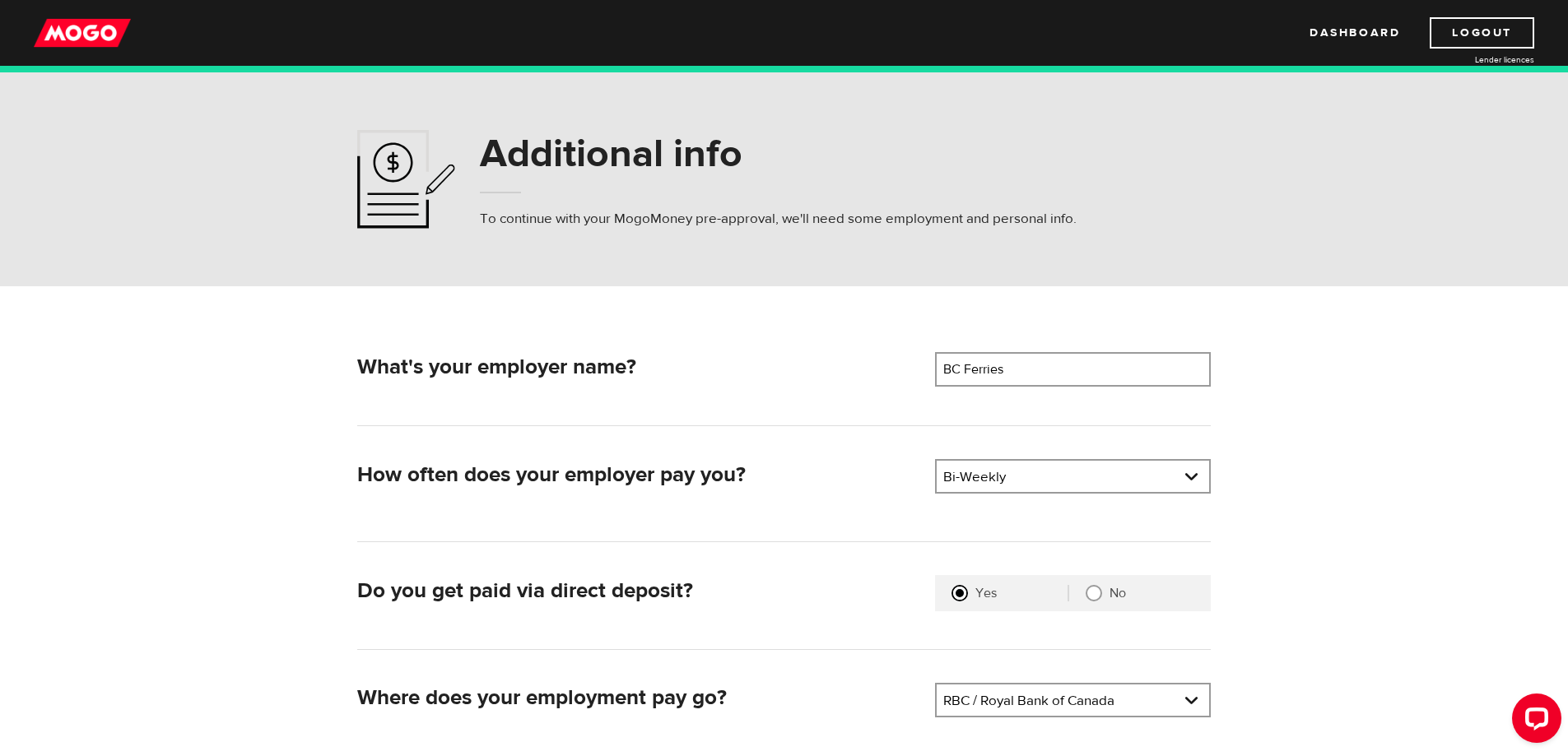
click at [1000, 494] on div "Bi-Weekly Pay frequency Weekly Bi-Weekly Semi-Monthly Monthly" at bounding box center [1072, 477] width 275 height 35
click at [1015, 481] on link at bounding box center [1072, 477] width 272 height 32
click at [1009, 588] on li "Semi-Monthly" at bounding box center [1072, 586] width 272 height 27
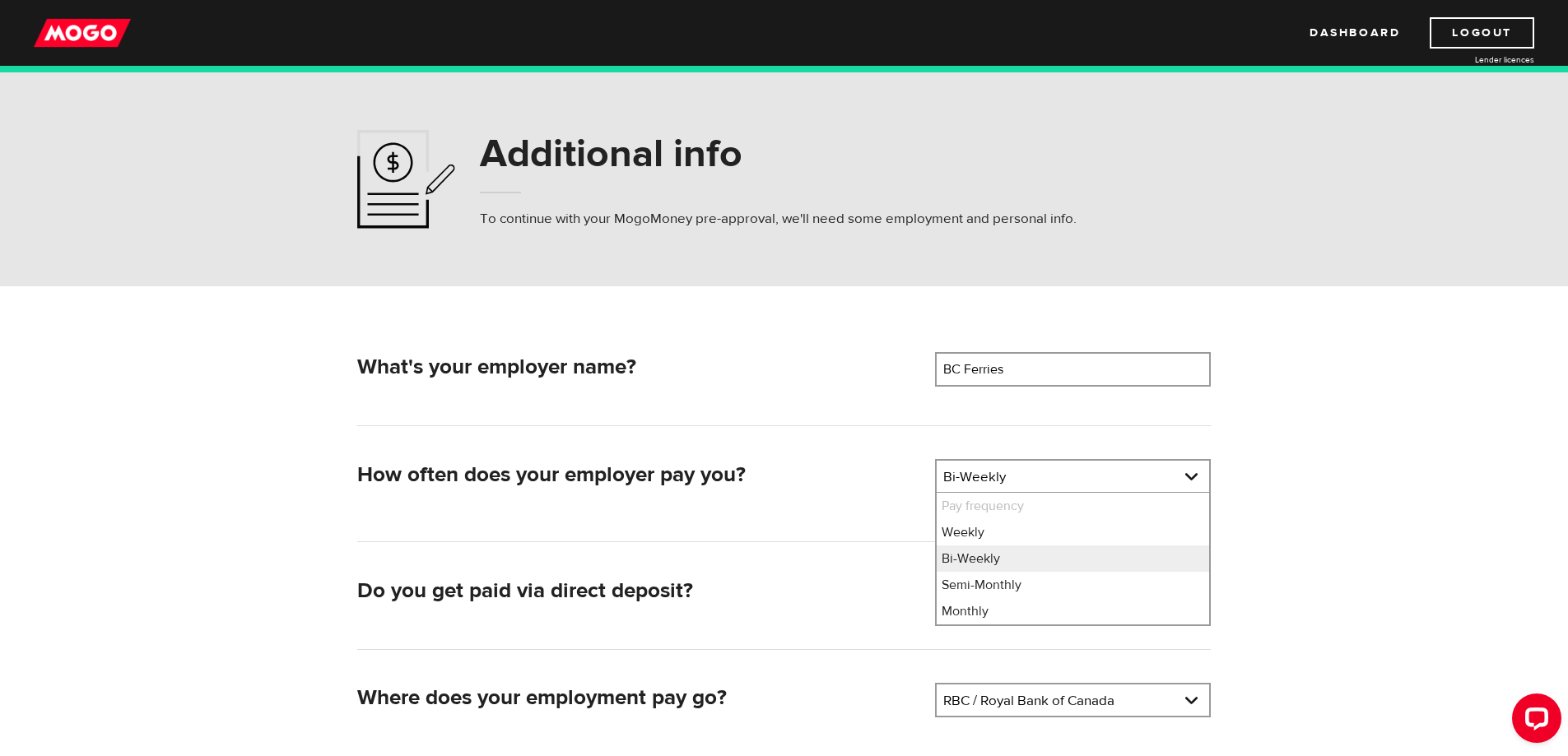
select select "3"
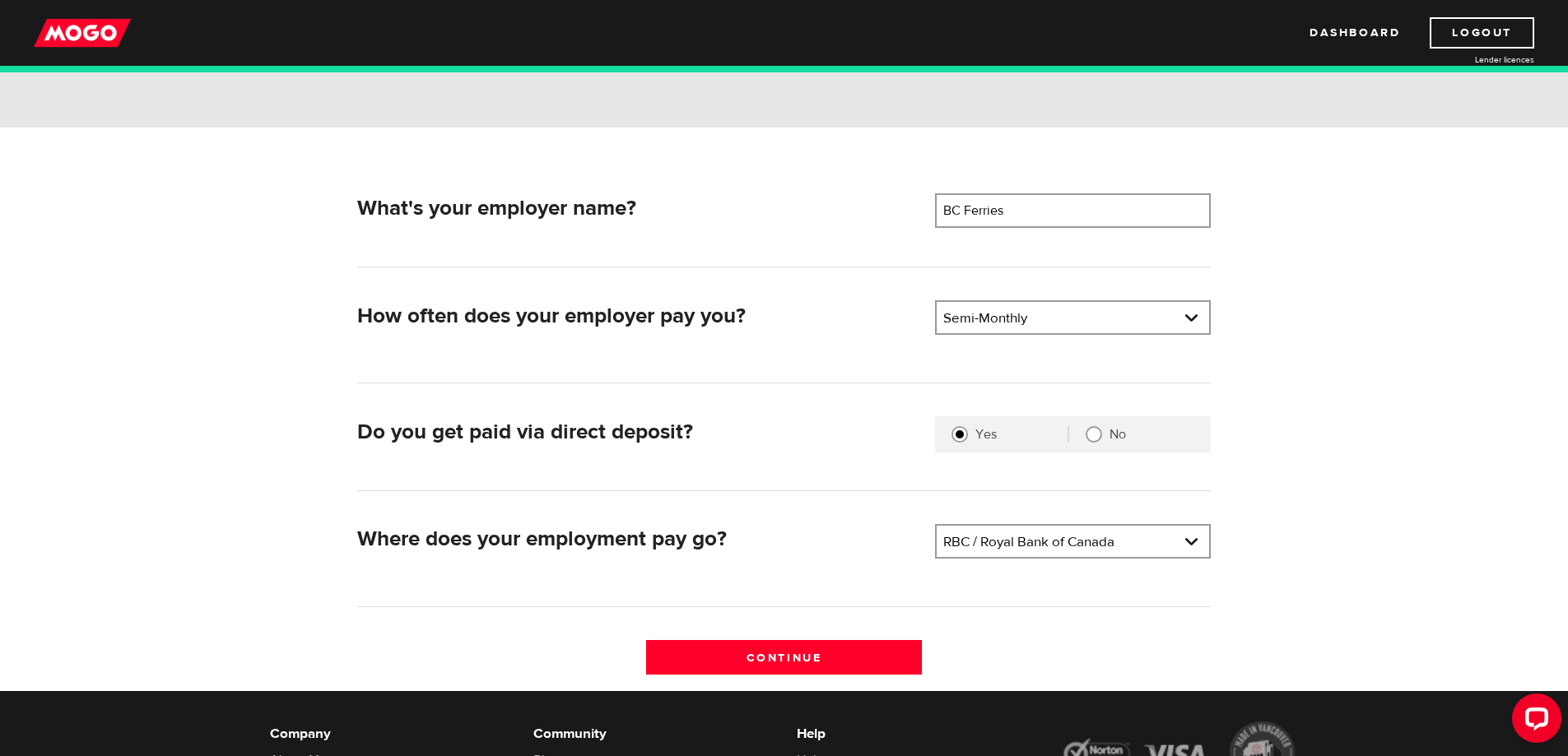
scroll to position [165, 0]
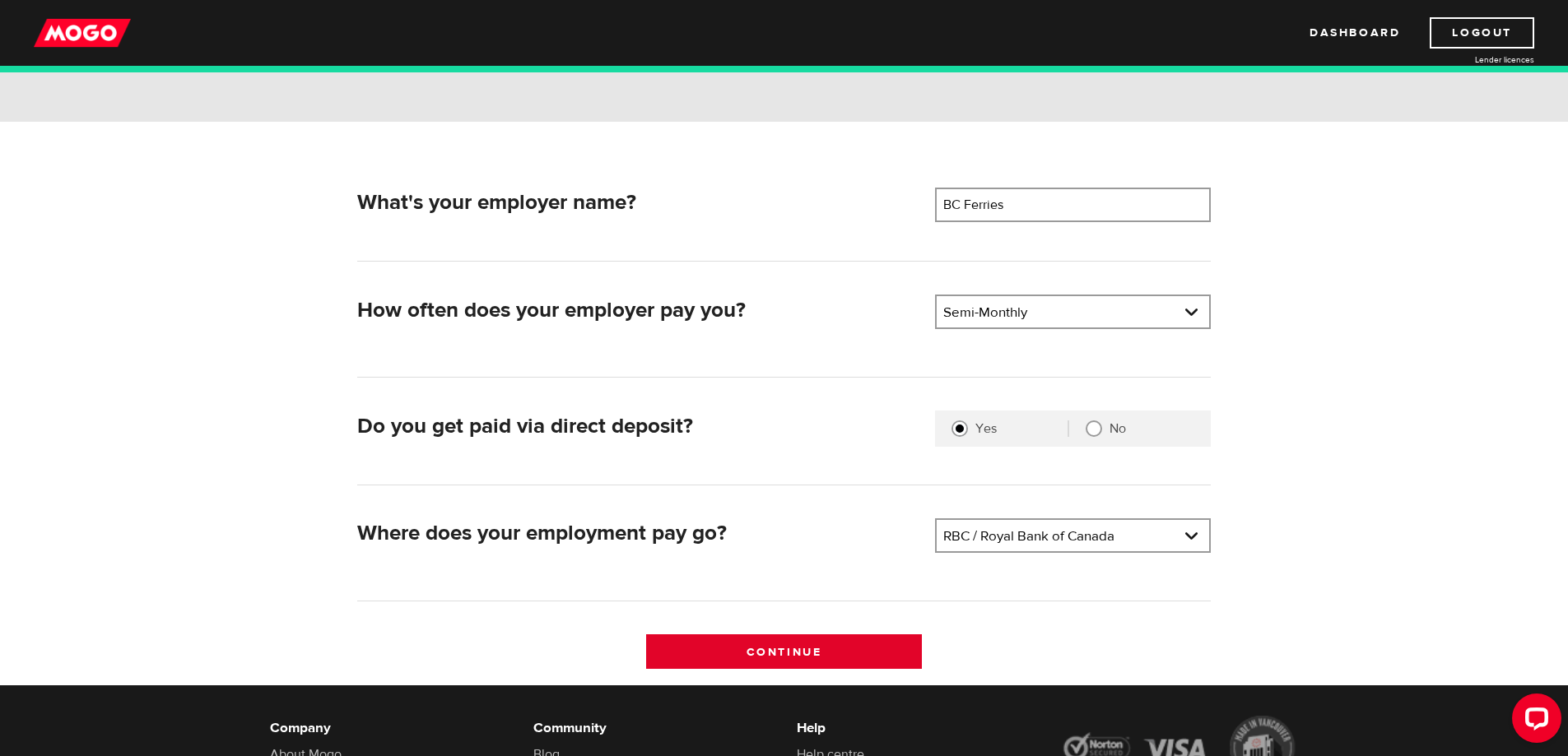
click at [813, 650] on input "Continue" at bounding box center [784, 652] width 275 height 35
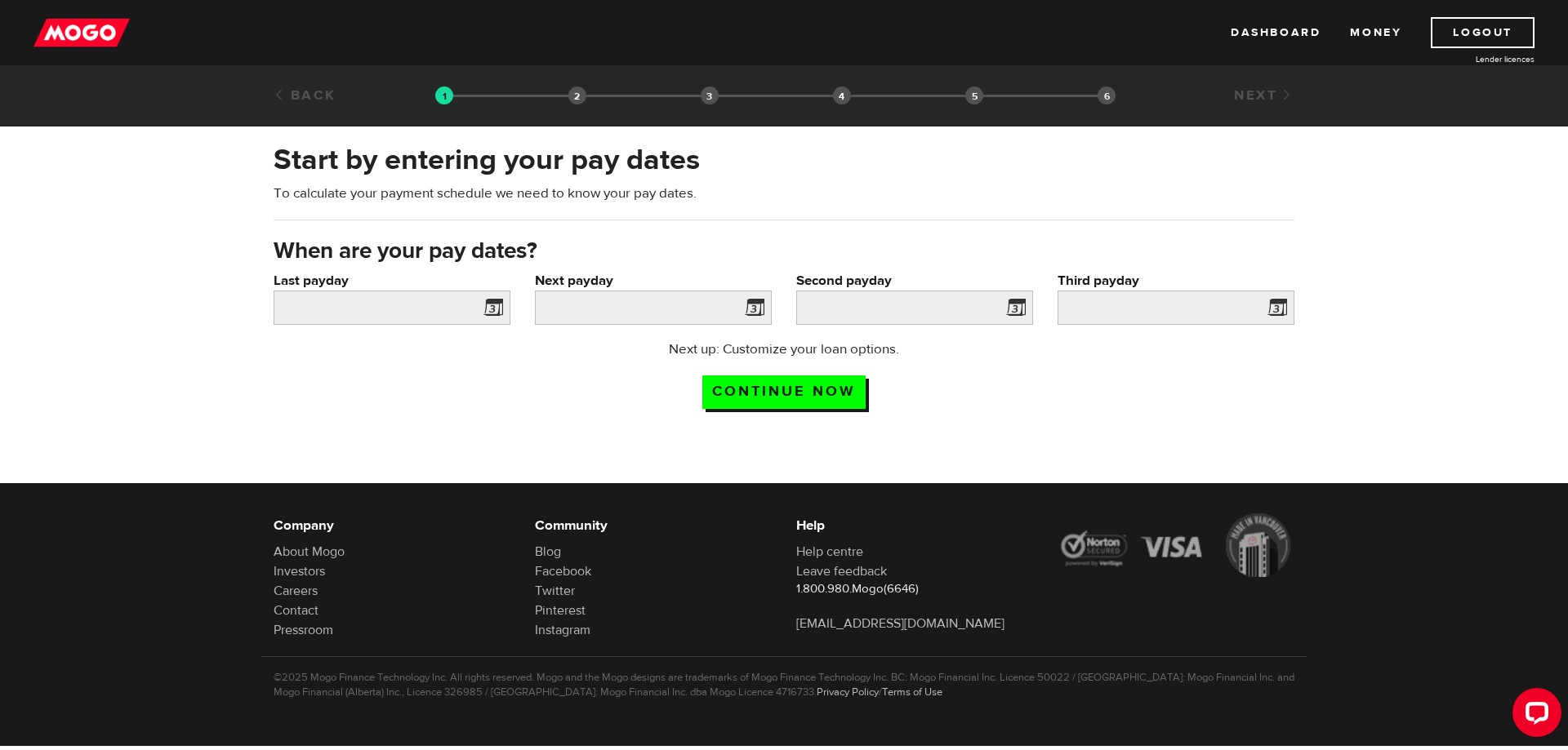
click at [498, 309] on span at bounding box center [490, 310] width 25 height 26
click at [458, 310] on input "Last payday" at bounding box center [391, 308] width 237 height 35
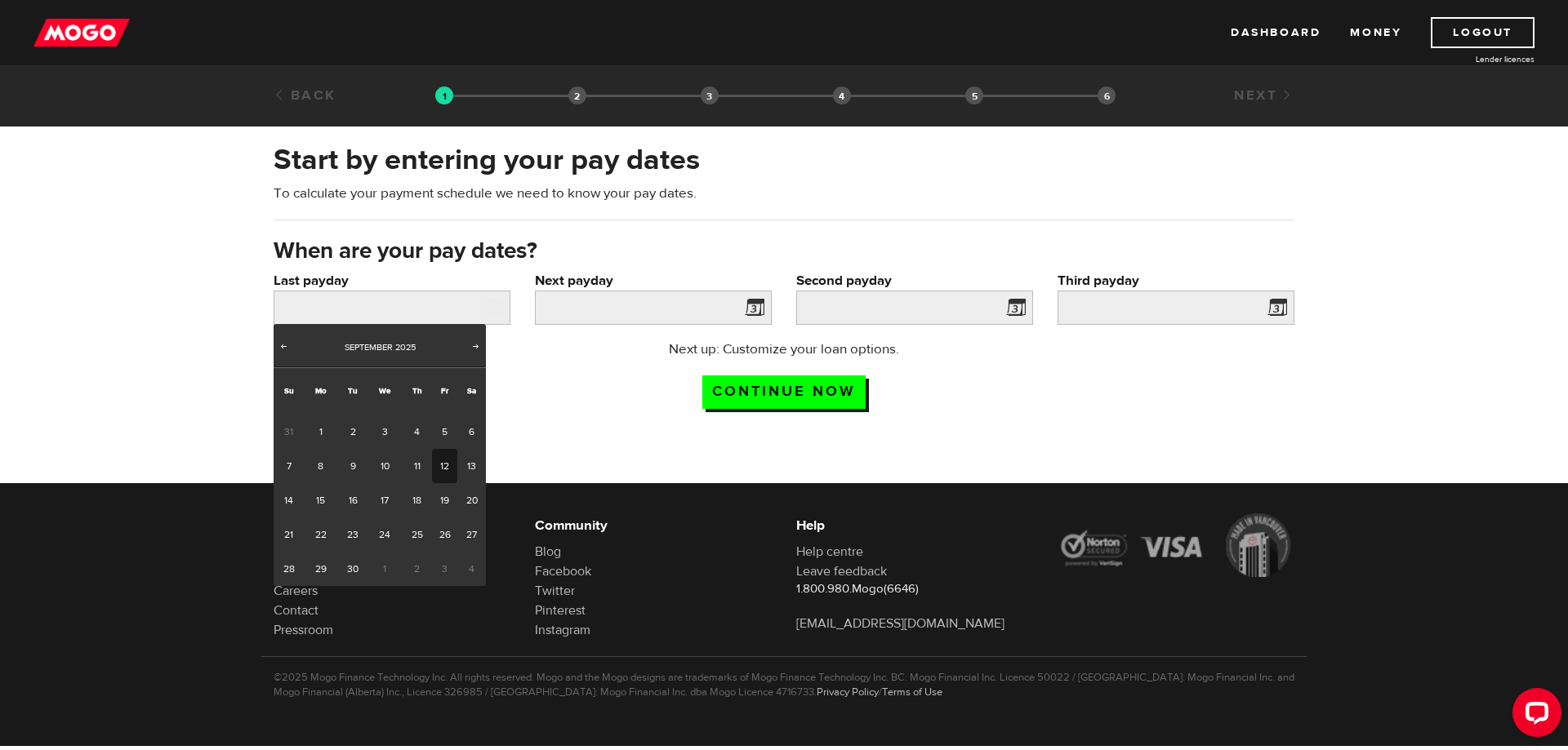
click at [438, 465] on link "12" at bounding box center [444, 466] width 26 height 35
type input "2025/09/12"
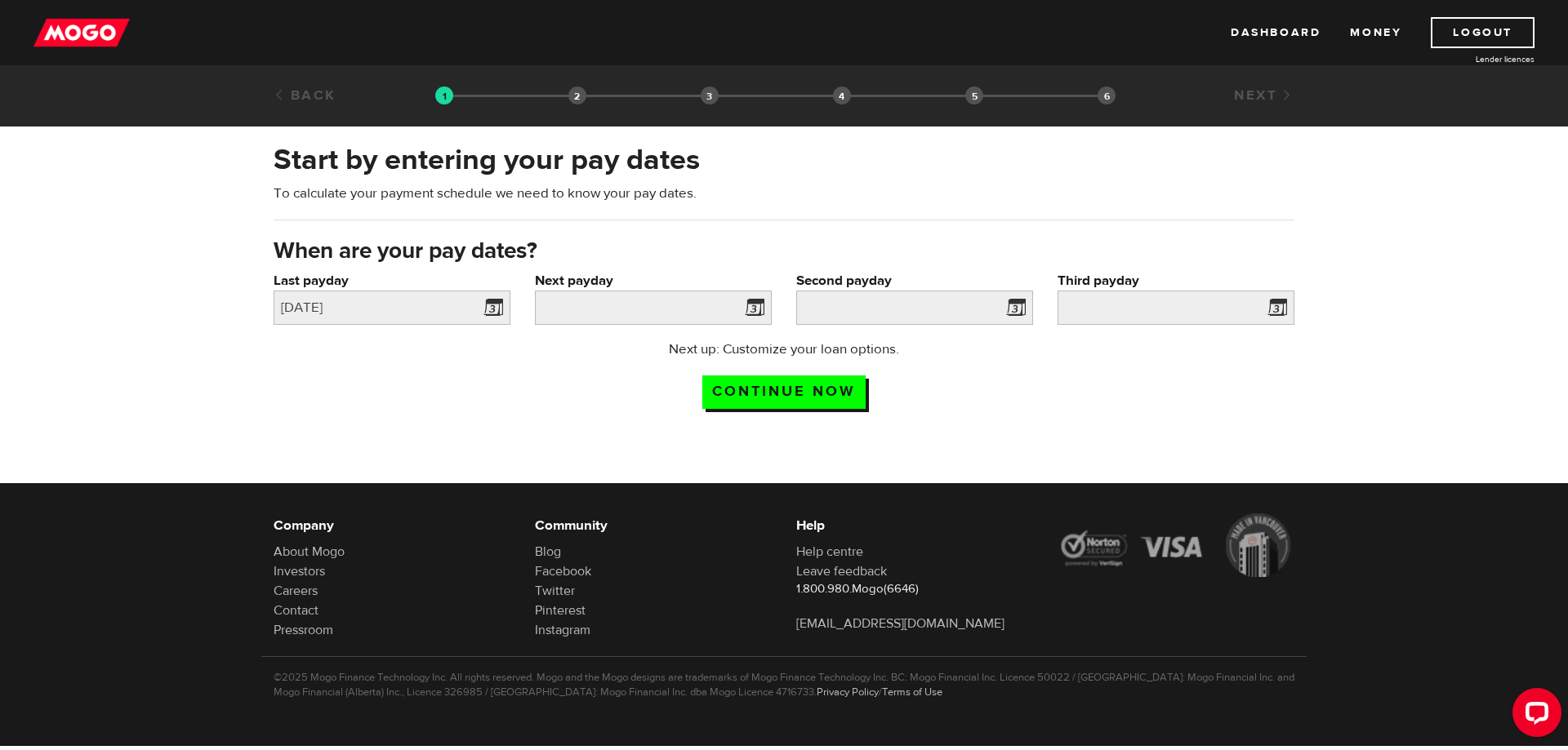
click at [758, 306] on span at bounding box center [751, 310] width 25 height 26
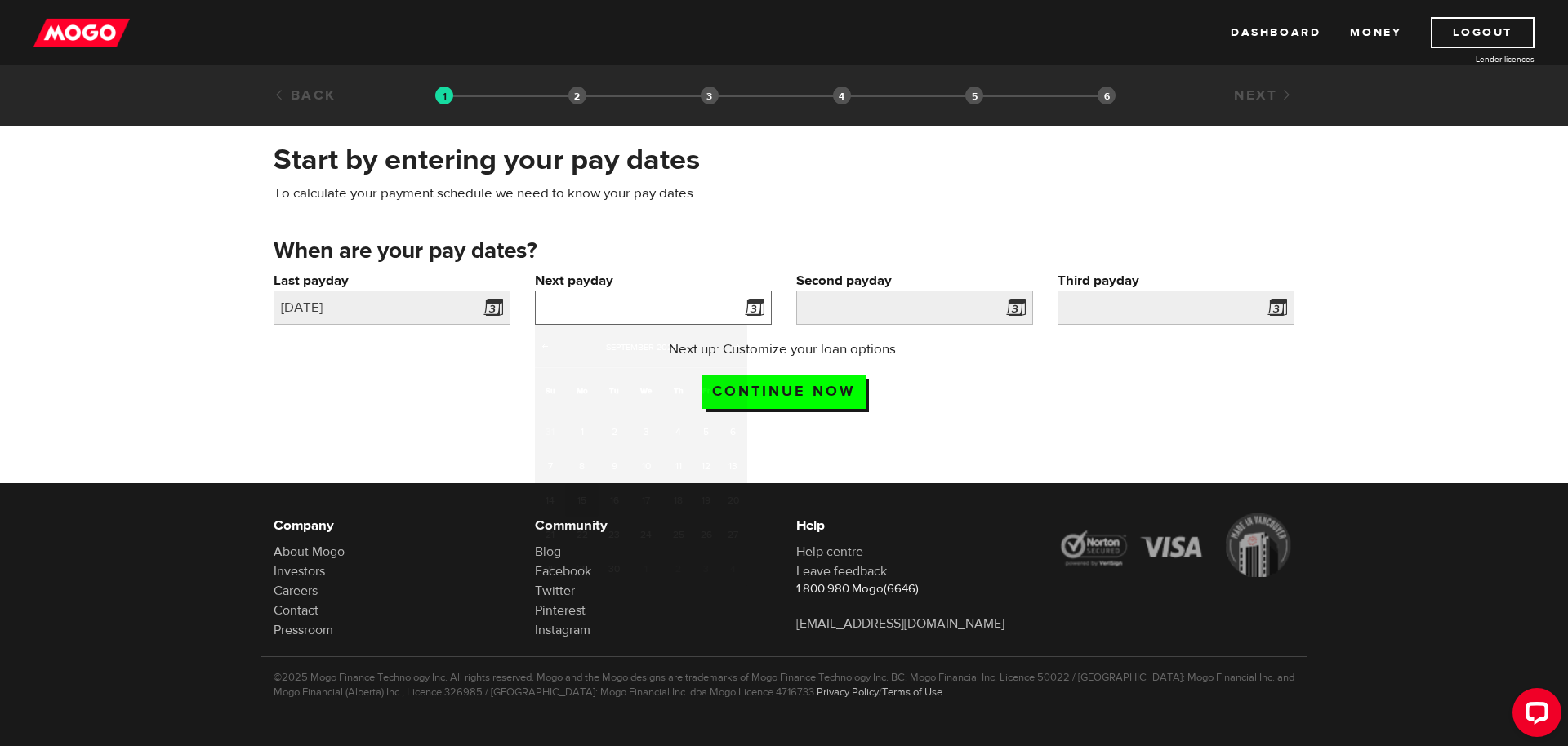
click at [719, 304] on input "Next payday" at bounding box center [653, 308] width 237 height 35
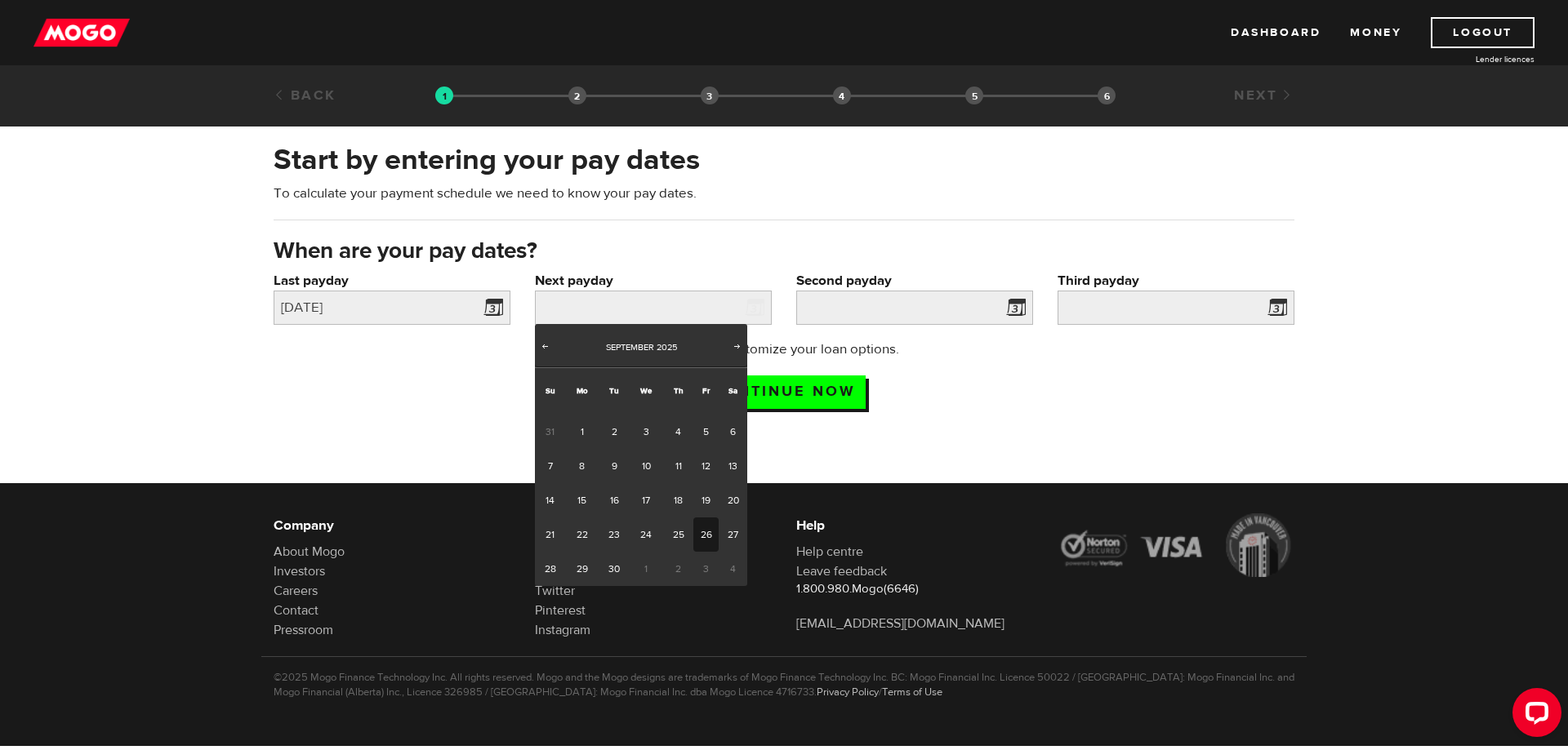
click at [707, 538] on link "26" at bounding box center [706, 535] width 26 height 35
type input "2025/09/26"
type input "2025/10/11"
type input "2025/10/26"
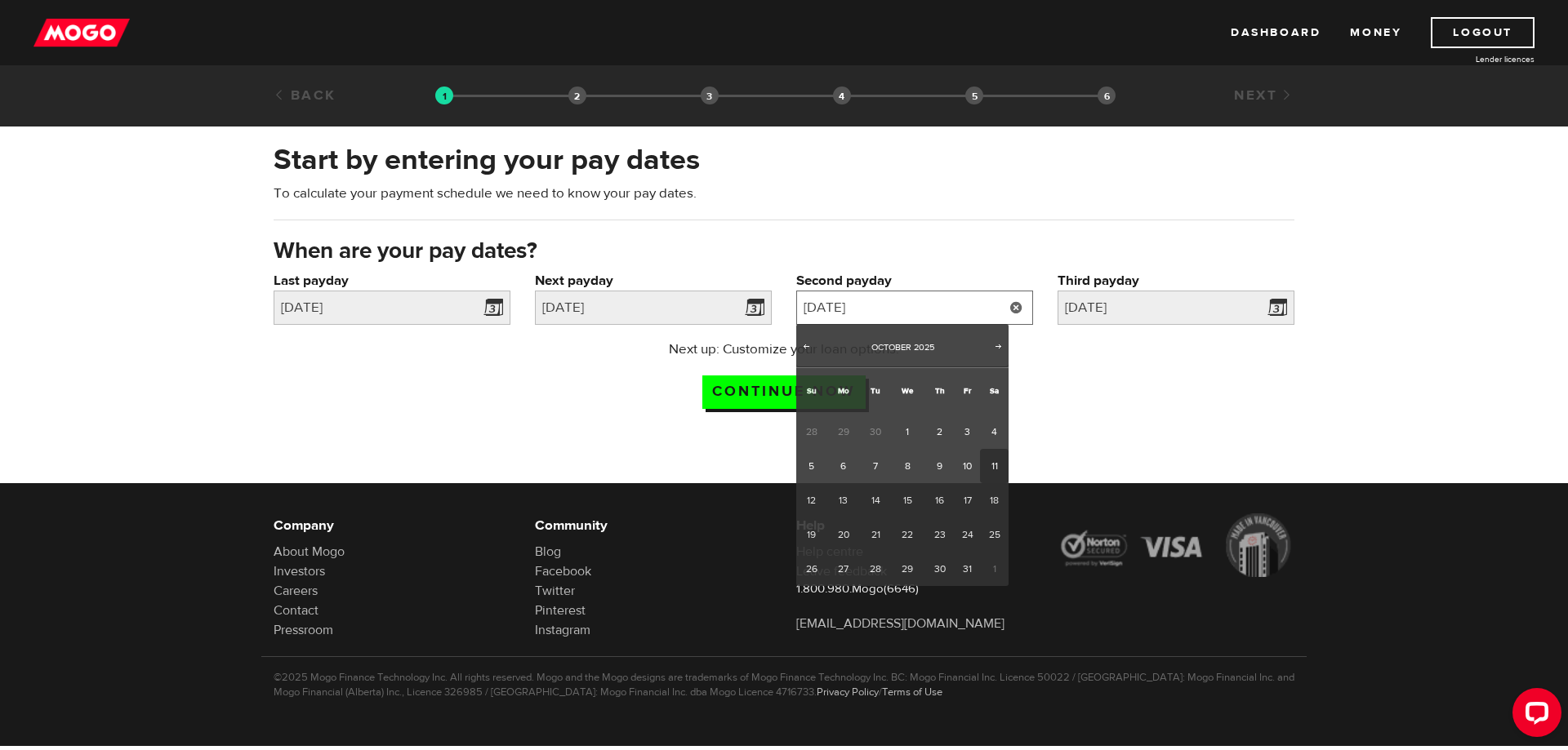
click at [984, 303] on input "2025/10/11" at bounding box center [914, 308] width 237 height 35
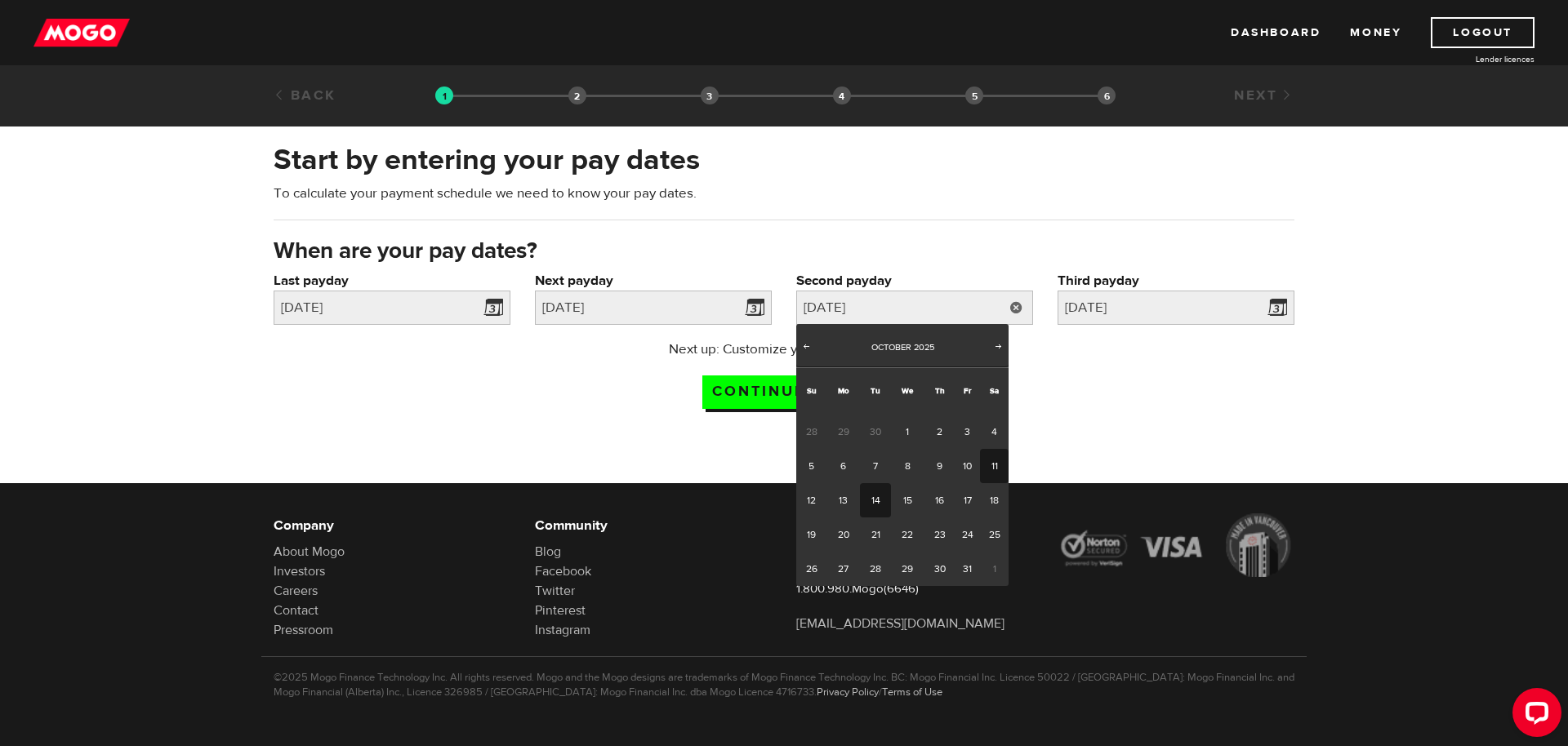
click at [876, 507] on link "14" at bounding box center [875, 501] width 31 height 35
type input "2025/10/14"
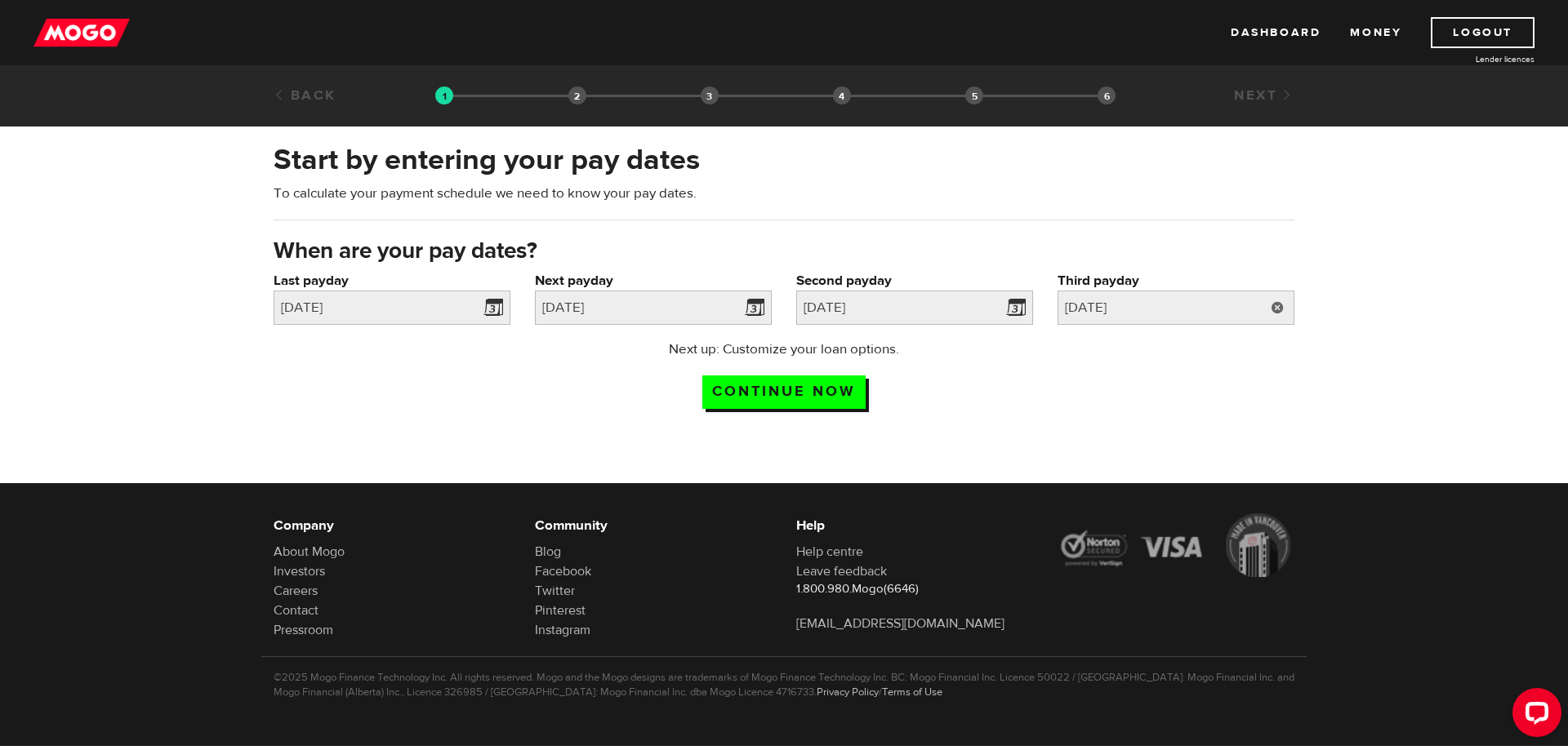
click at [1271, 312] on link at bounding box center [1278, 308] width 34 height 35
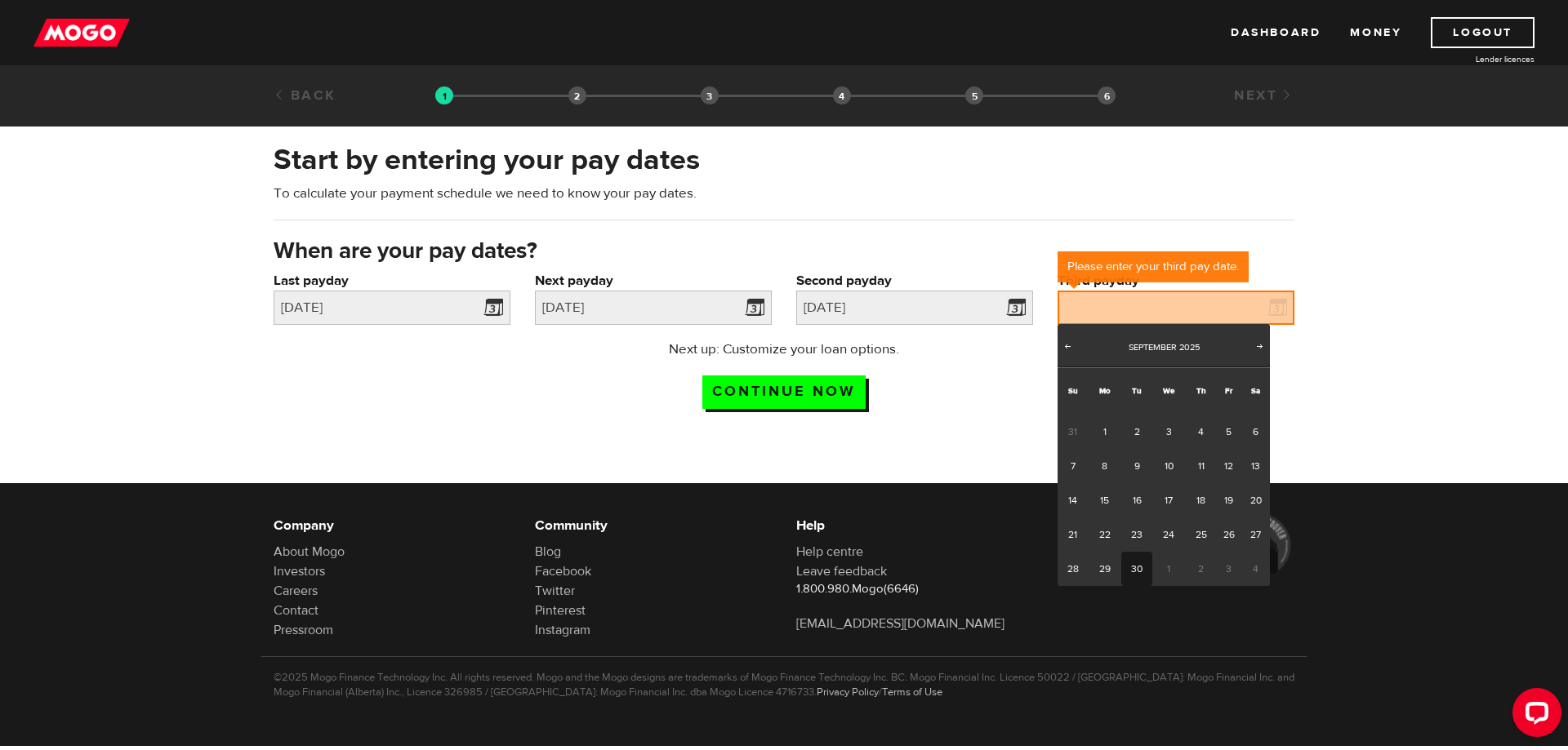
click at [1134, 574] on link "30" at bounding box center [1136, 569] width 31 height 35
type input "2025/09/30"
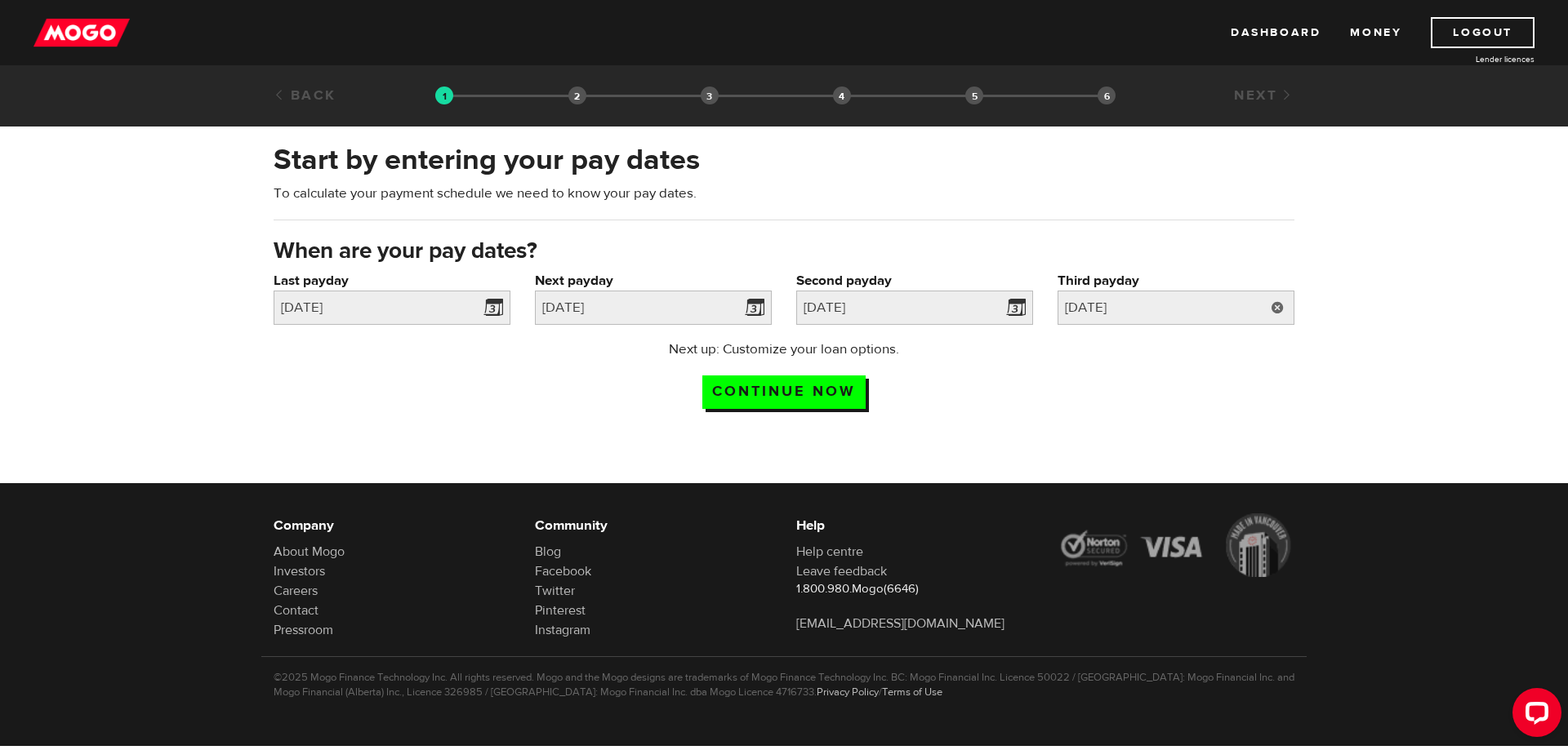
click at [1281, 306] on link at bounding box center [1278, 308] width 34 height 35
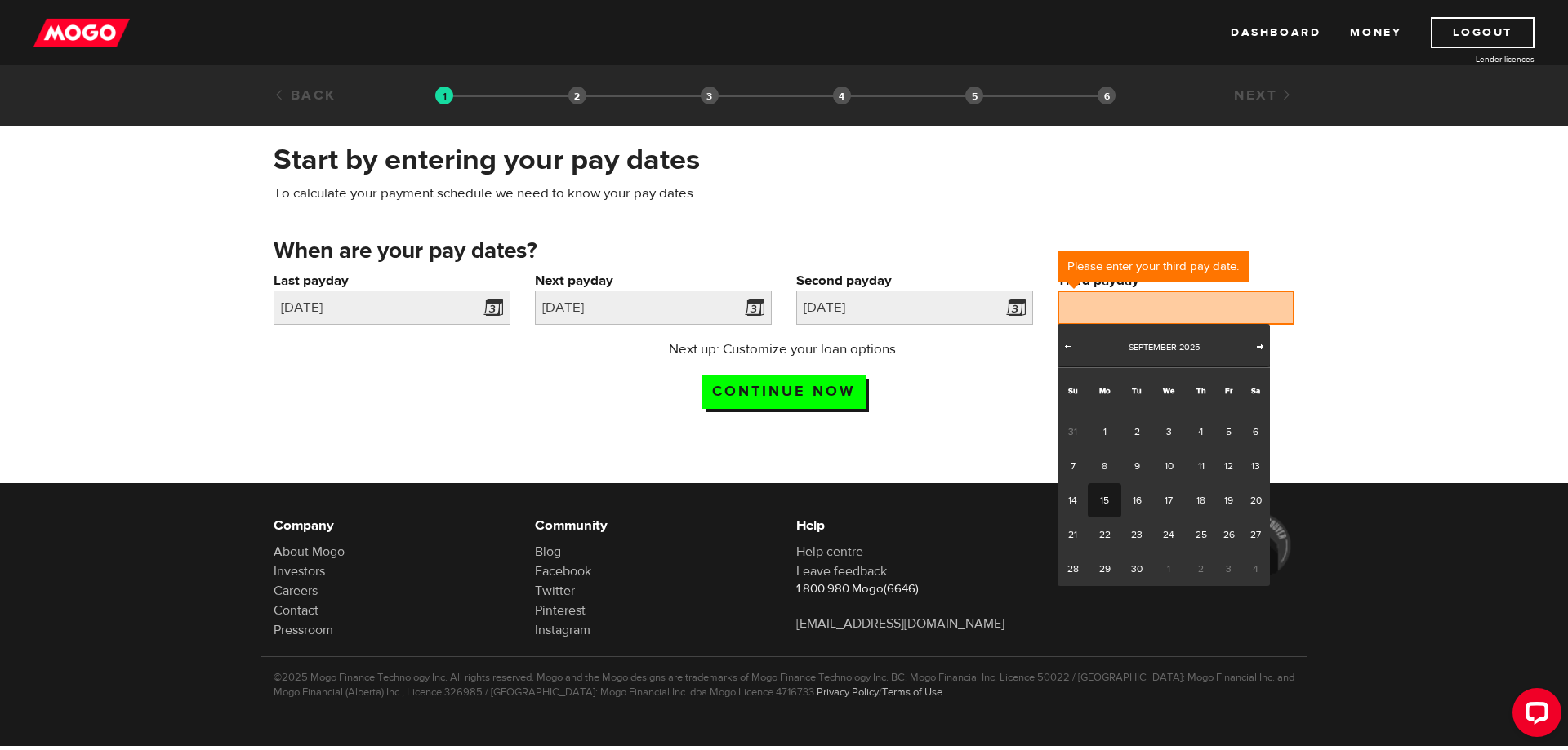
click at [1259, 345] on span "Next" at bounding box center [1260, 347] width 13 height 13
click at [1197, 565] on link "30" at bounding box center [1201, 569] width 31 height 35
type input "2025/10/30"
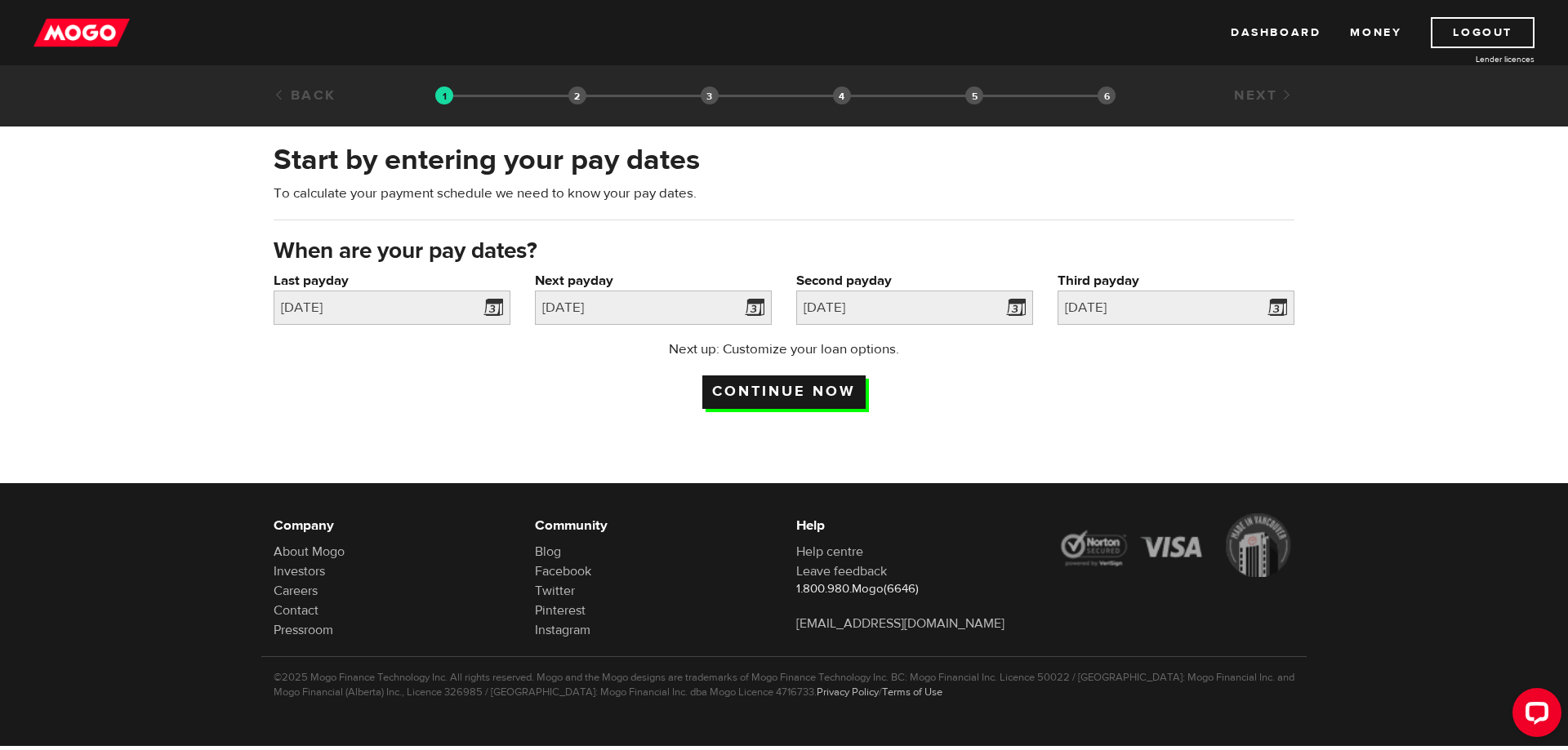
click at [798, 389] on input "Continue now" at bounding box center [784, 392] width 163 height 34
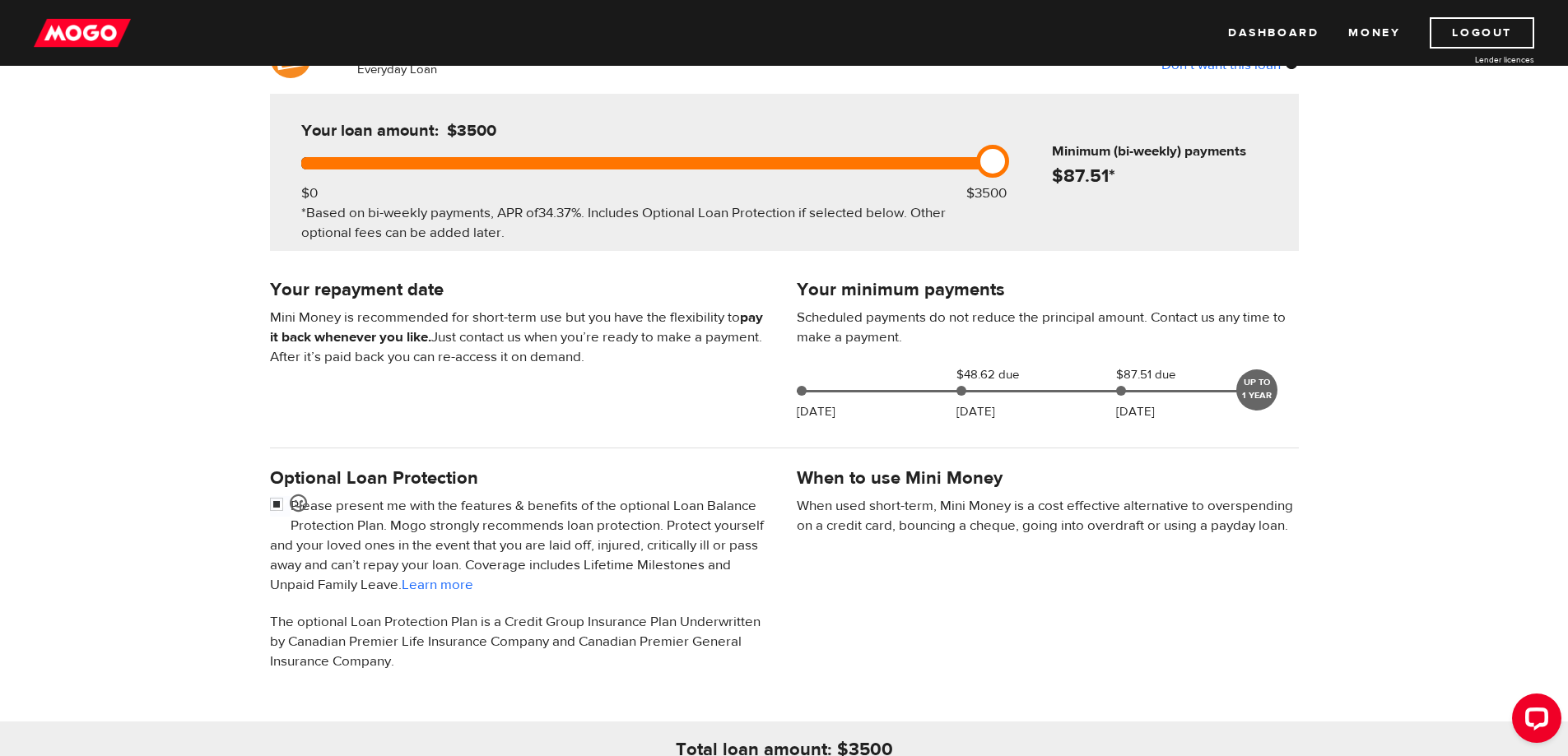
scroll to position [82, 0]
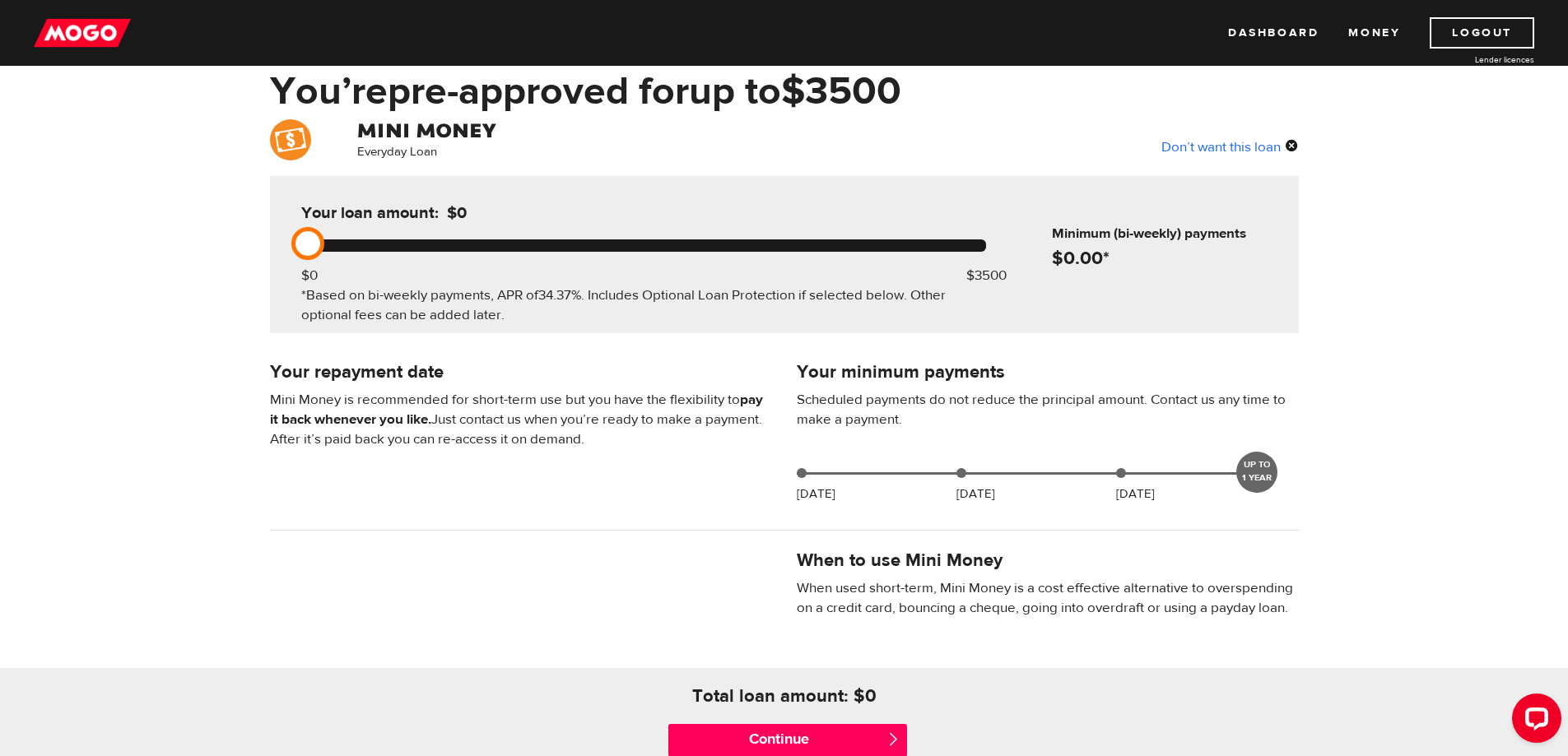
drag, startPoint x: 1002, startPoint y: 243, endPoint x: 313, endPoint y: 274, distance: 689.7
click at [313, 274] on div "Your loan amount: $0 $0 $3500 *Based on bi-weekly payments, APR of 34.37% . Inc…" at bounding box center [643, 254] width 734 height 157
click at [1259, 151] on div "Don’t want this loan" at bounding box center [1229, 146] width 137 height 22
click at [1255, 141] on div "Don’t want this loan" at bounding box center [1229, 146] width 137 height 22
click at [1289, 145] on div "Don’t want this loan" at bounding box center [1229, 146] width 137 height 22
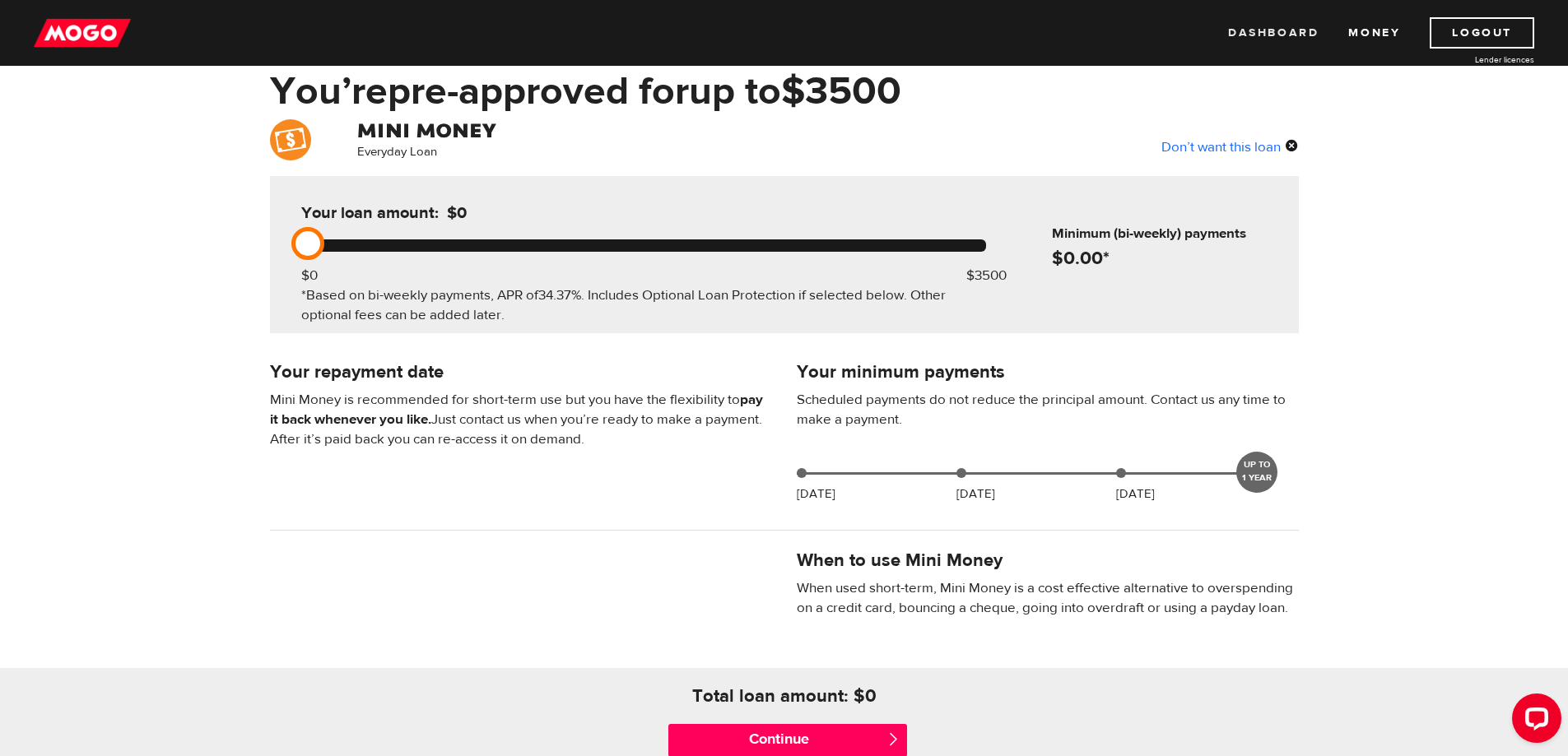
click at [1274, 37] on link "Dashboard" at bounding box center [1273, 33] width 91 height 32
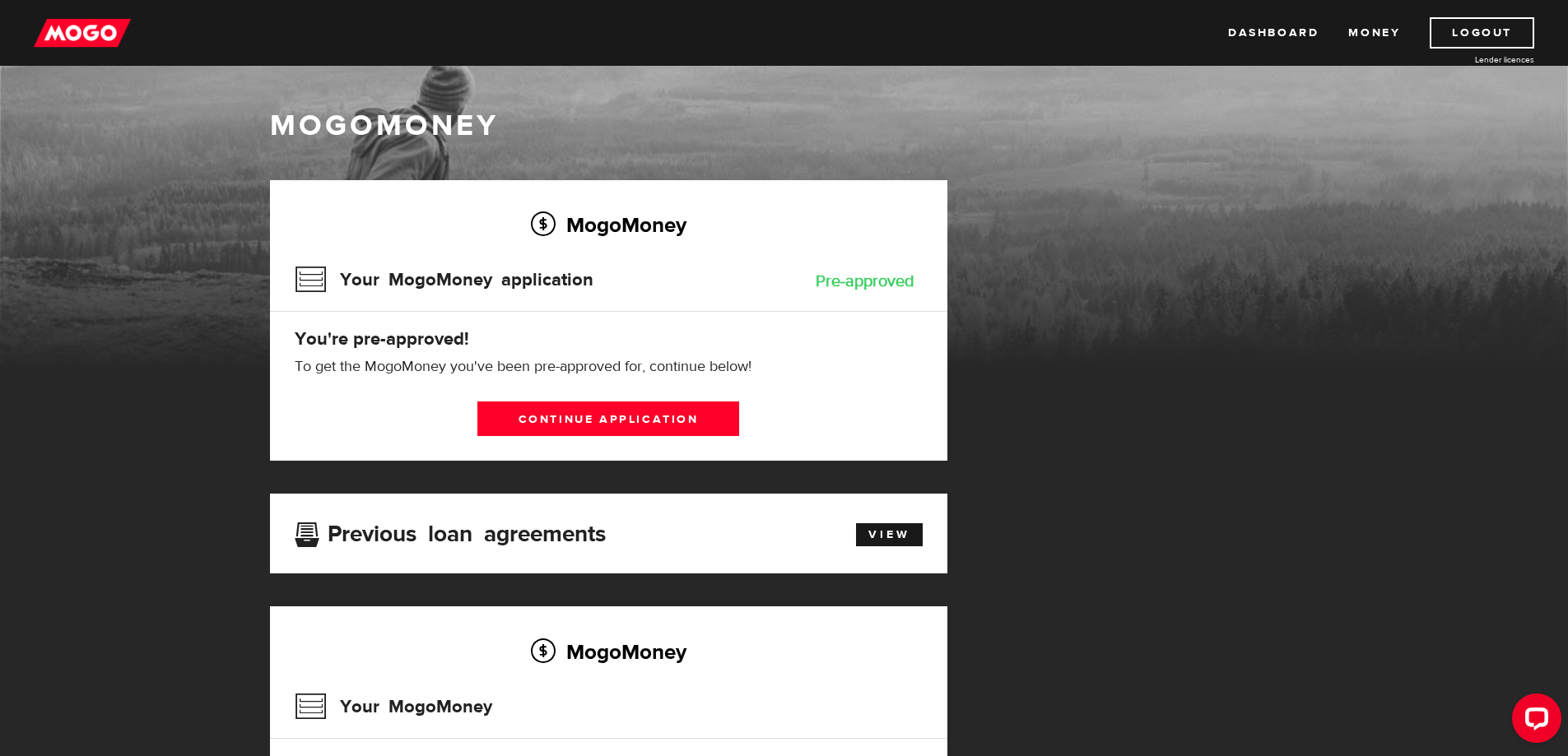
scroll to position [247, 0]
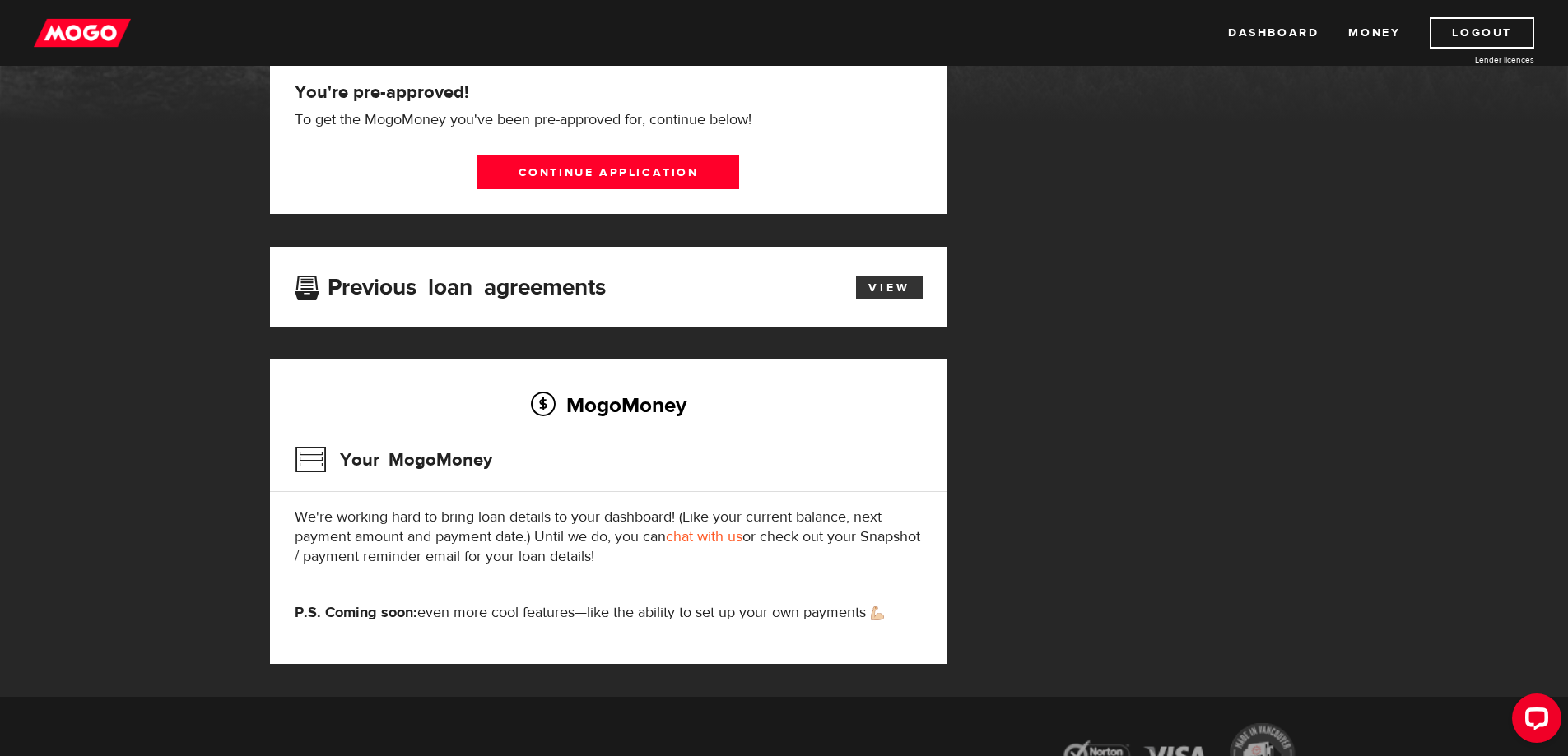
click at [897, 282] on link "View" at bounding box center [889, 288] width 67 height 23
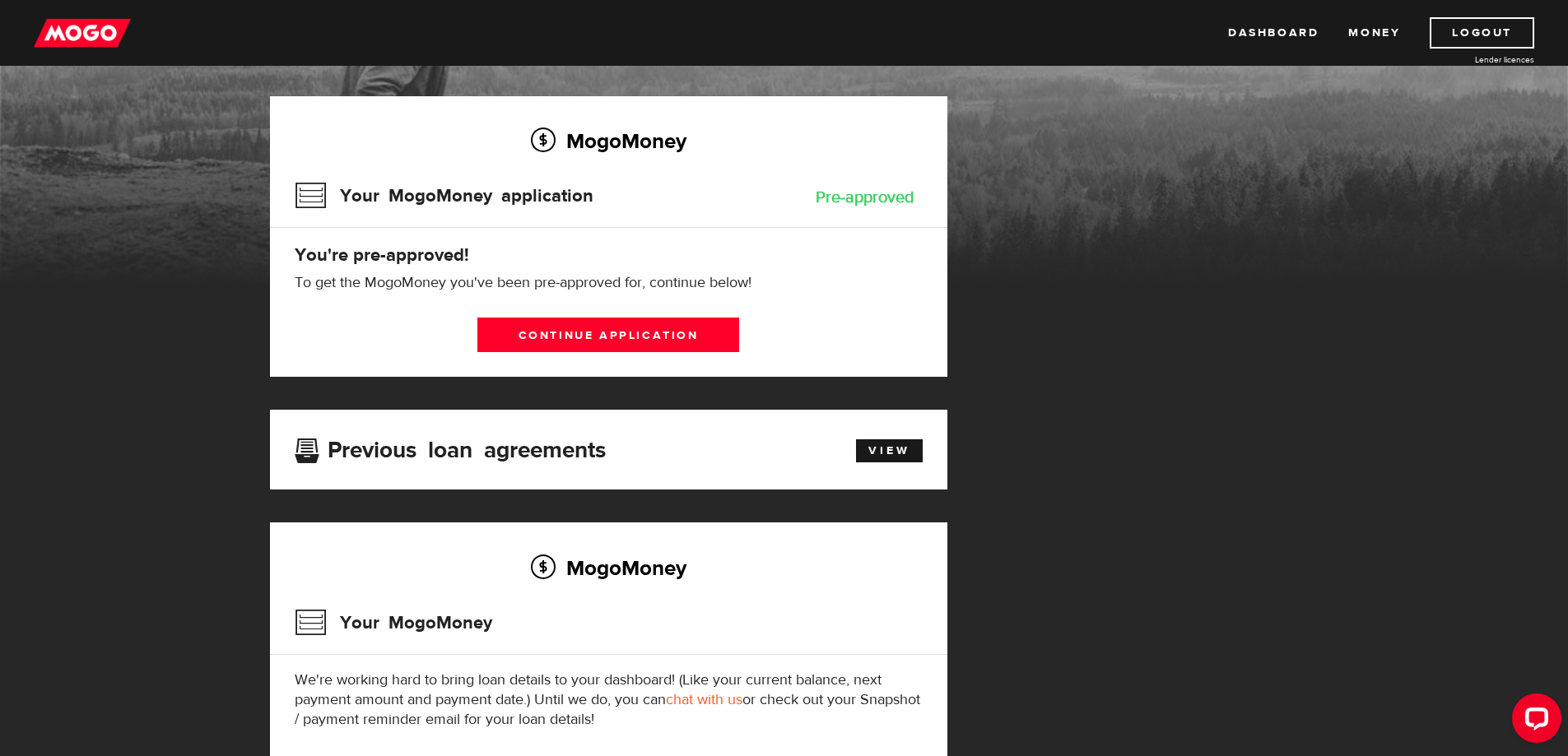
scroll to position [82, 0]
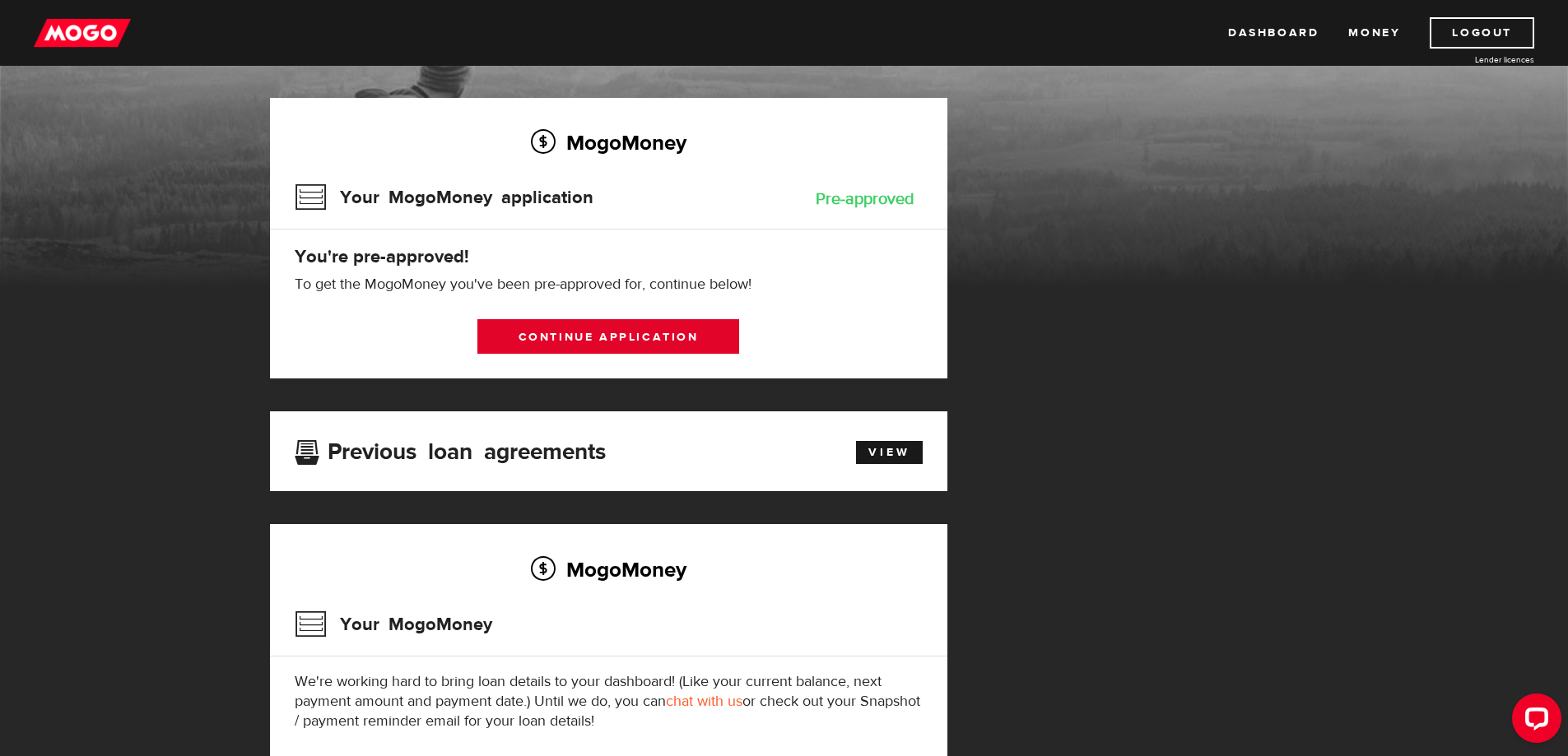
click at [689, 336] on link "Continue application" at bounding box center [608, 337] width 262 height 35
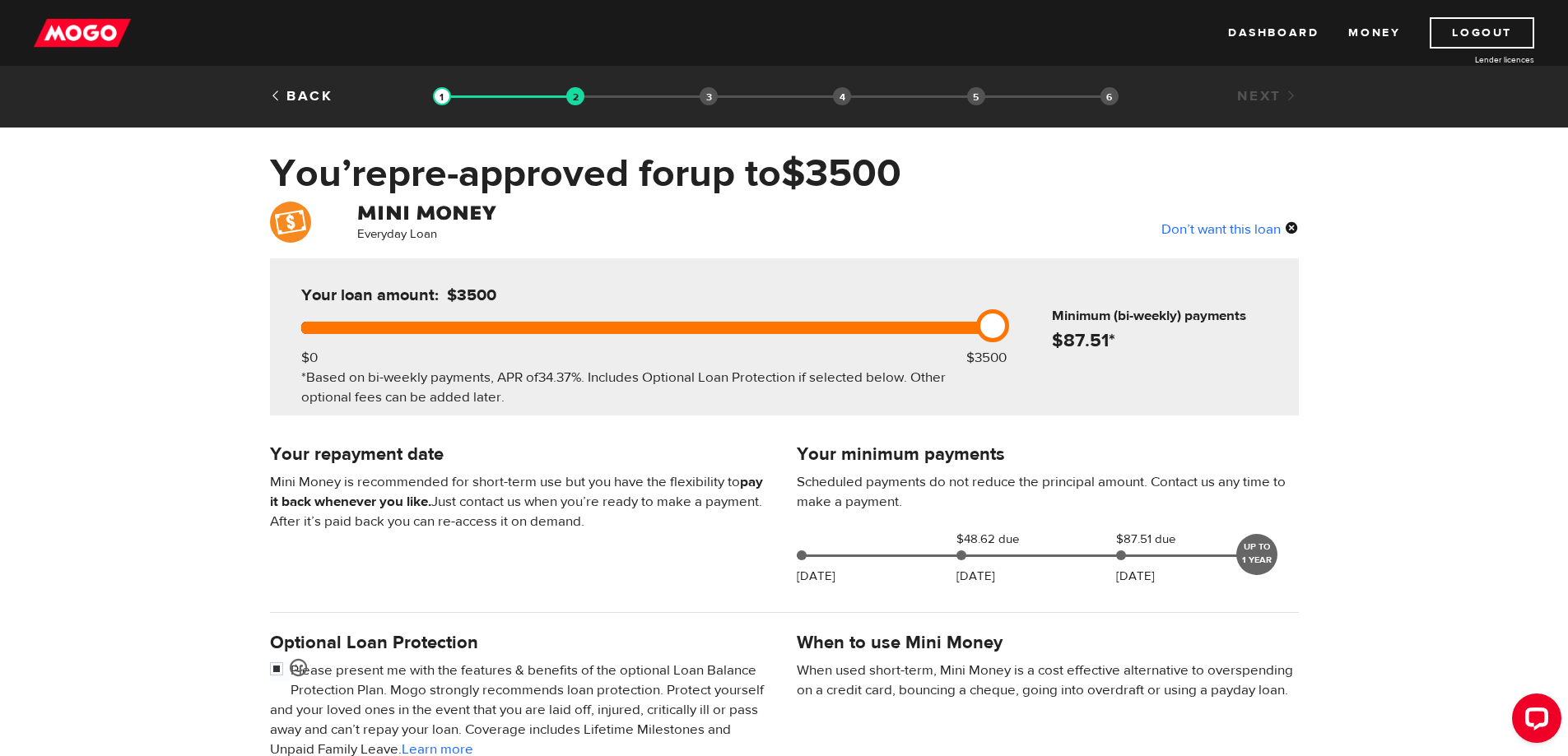
click at [706, 92] on li "Funding select" at bounding box center [709, 96] width 18 height 18
click at [297, 99] on link "Back" at bounding box center [302, 96] width 63 height 18
